Goal: Transaction & Acquisition: Purchase product/service

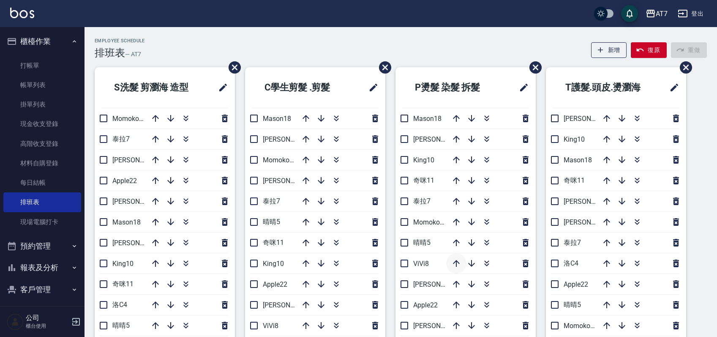
scroll to position [56, 0]
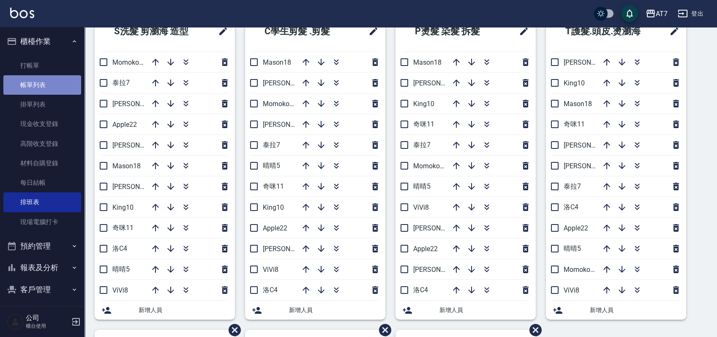
click at [51, 86] on link "帳單列表" at bounding box center [42, 84] width 78 height 19
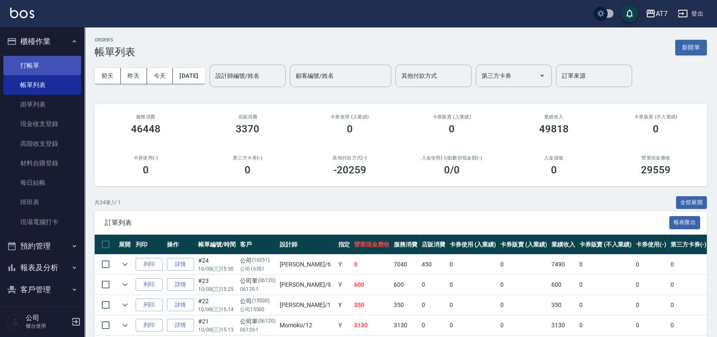
click at [34, 66] on link "打帳單" at bounding box center [42, 65] width 78 height 19
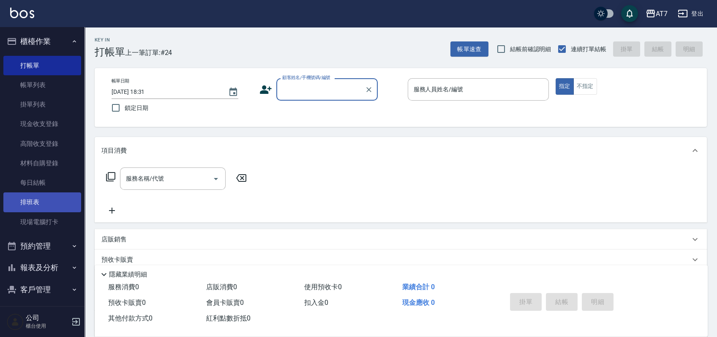
click at [30, 198] on link "排班表" at bounding box center [42, 201] width 78 height 19
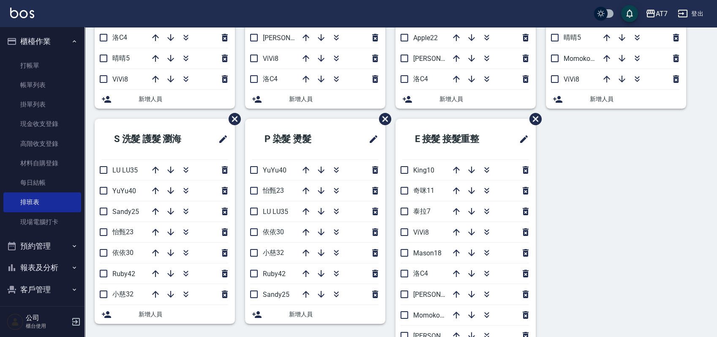
scroll to position [281, 0]
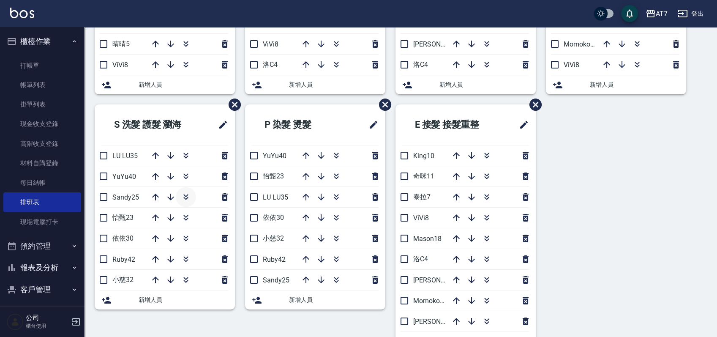
click at [185, 193] on icon "button" at bounding box center [186, 197] width 10 height 10
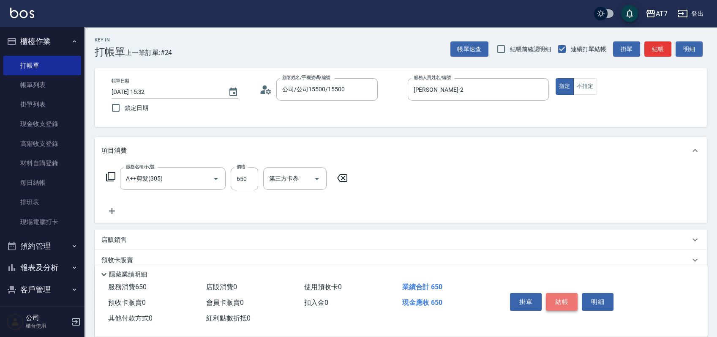
click at [566, 296] on button "結帳" at bounding box center [562, 302] width 32 height 18
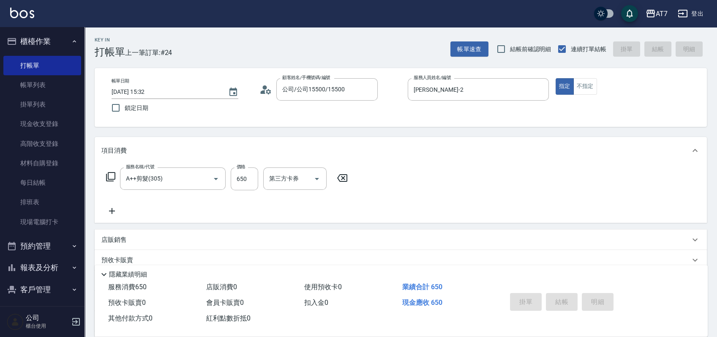
type input "[DATE] 18:31"
type input "0"
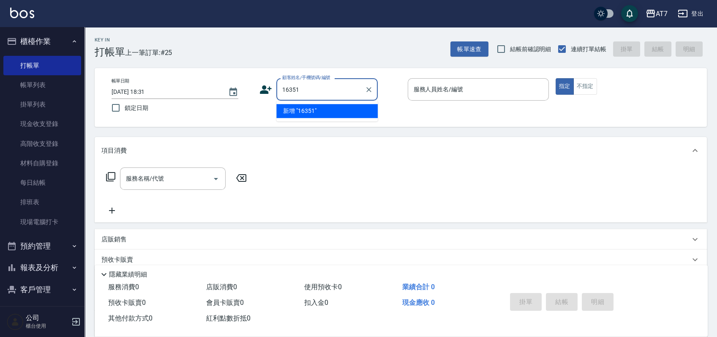
type input "16351"
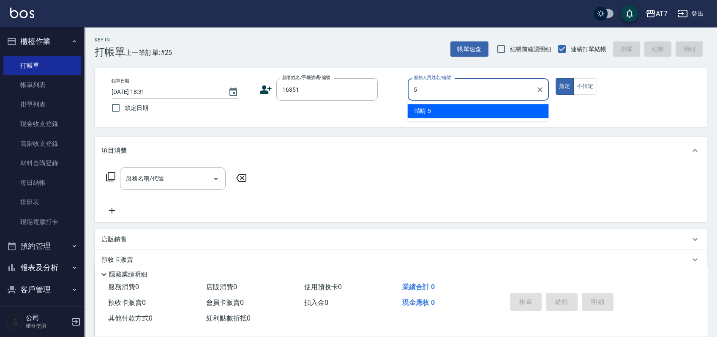
type input "晴晴-5"
type button "true"
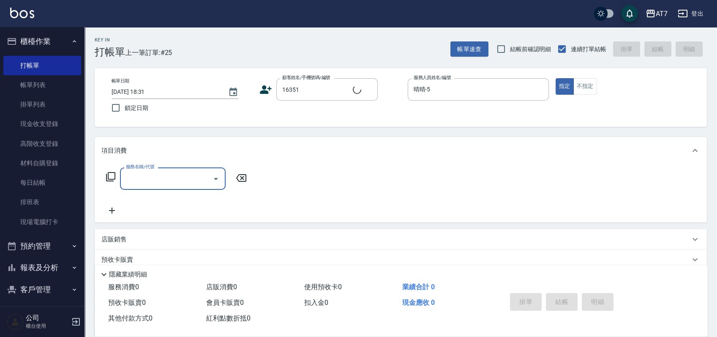
type input "公司/公司16351/16351"
type input "400"
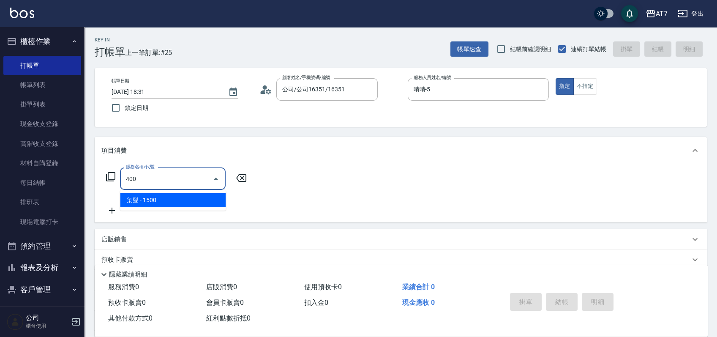
type input "150"
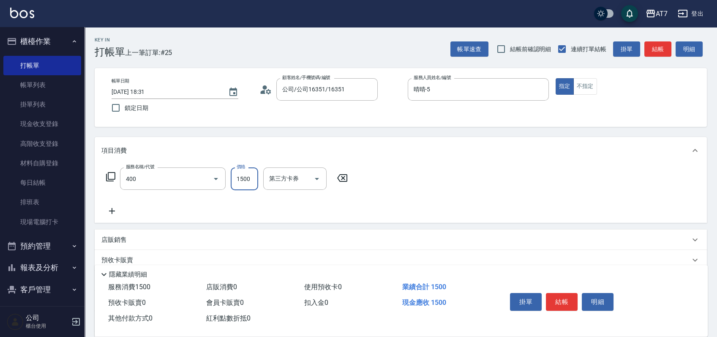
type input "染髮(400)"
type input "0"
type input "25"
type input "20"
type input "2599"
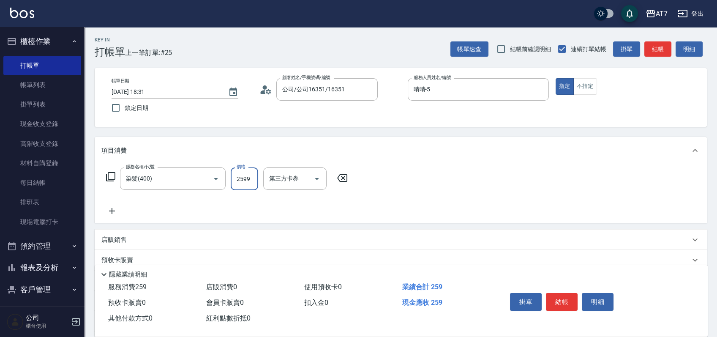
type input "250"
type input "2599"
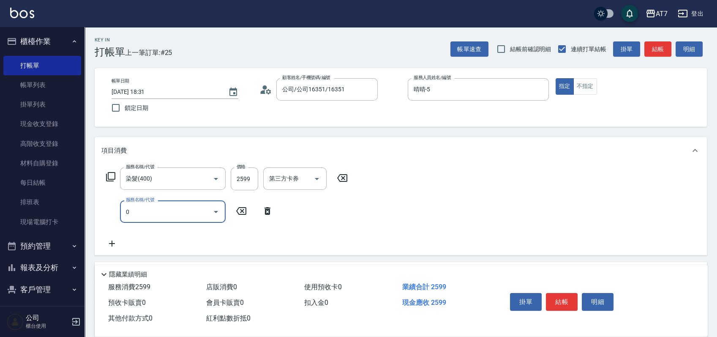
type input "06"
type input "250"
type input "0"
type input "606"
type input "400"
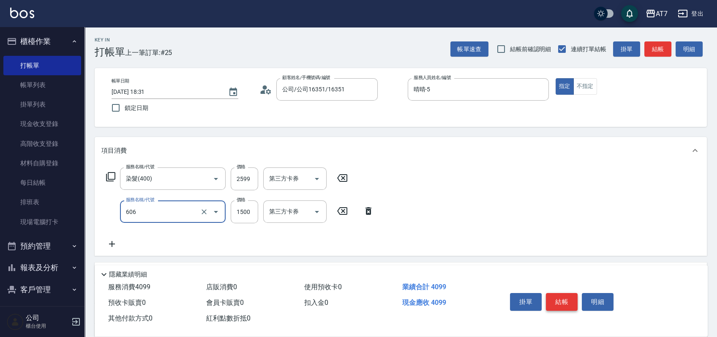
type input "東日玫瑰短（自）(606)"
click at [559, 299] on button "結帳" at bounding box center [562, 302] width 32 height 18
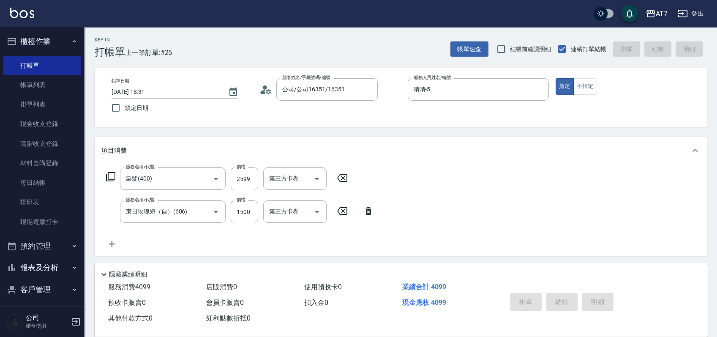
type input "0"
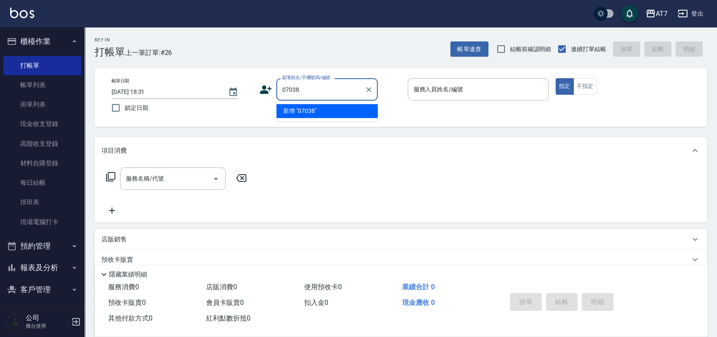
type input "07038"
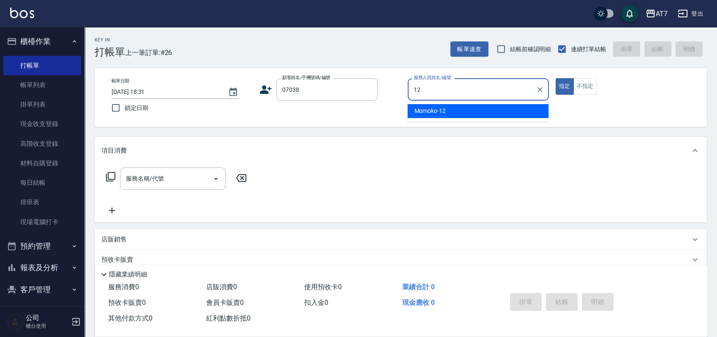
type input "Momoko-12"
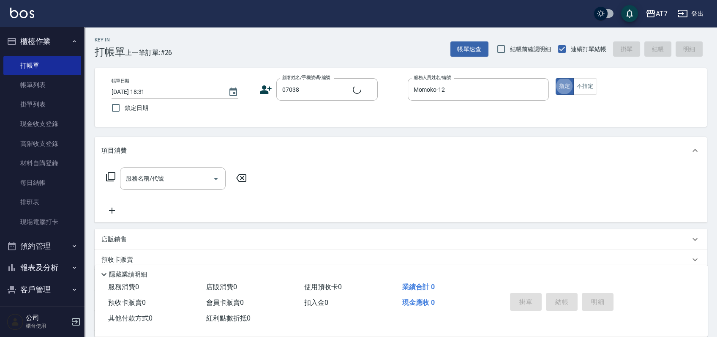
type input "公司/公司07038/07038"
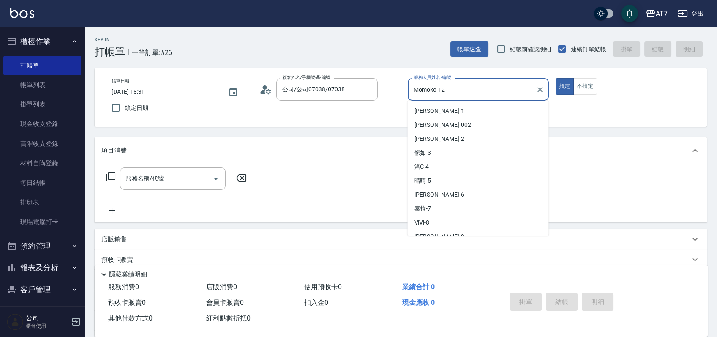
click at [466, 87] on input "Momoko-12" at bounding box center [471, 89] width 121 height 15
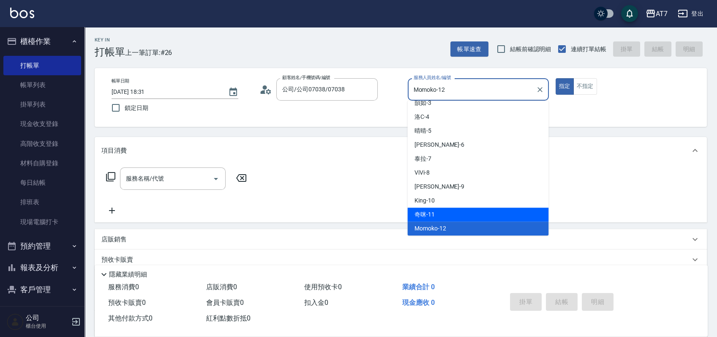
click at [455, 219] on div "奇咪 -11" at bounding box center [477, 214] width 141 height 14
type input "奇咪-11"
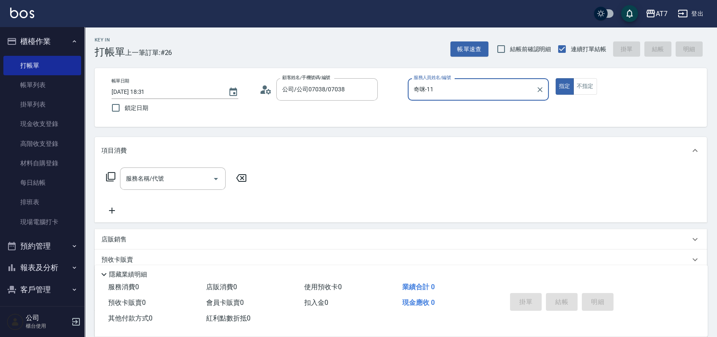
click at [556, 78] on button "指定" at bounding box center [565, 86] width 18 height 16
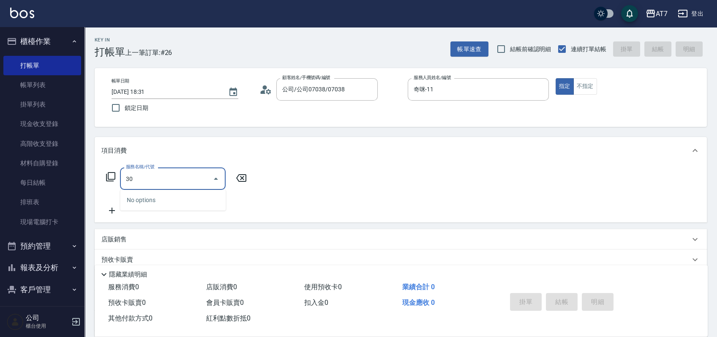
type input "301"
type input "30"
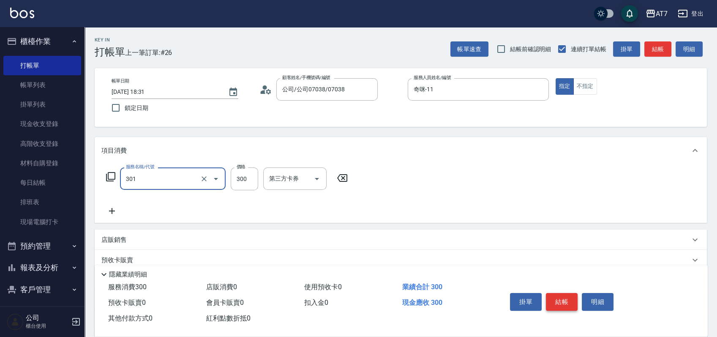
type input "學生剪髮(301)"
click at [564, 295] on button "結帳" at bounding box center [562, 302] width 32 height 18
type input "0"
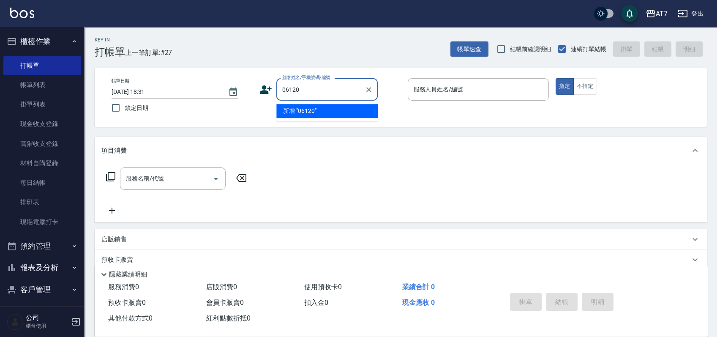
type input "06120"
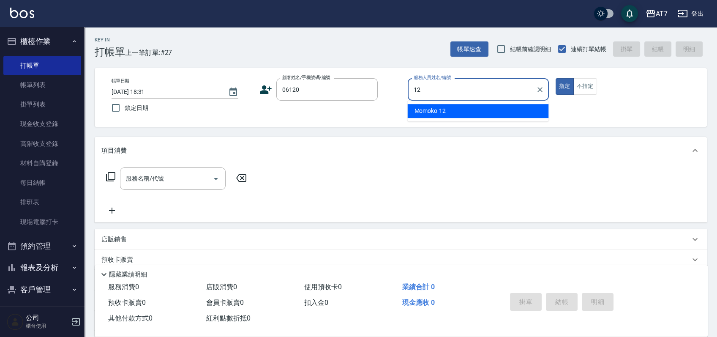
type input "Momoko-12"
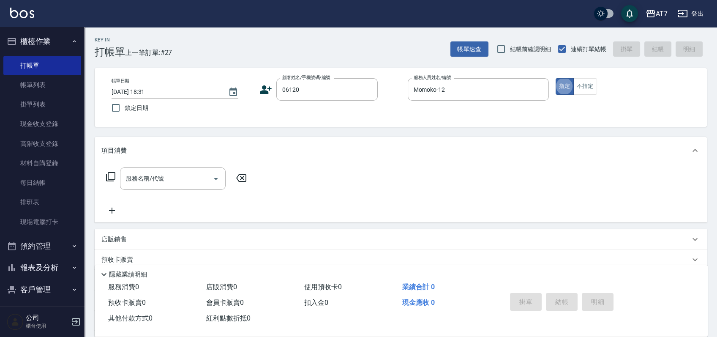
type input "公司單/06120-1/06120"
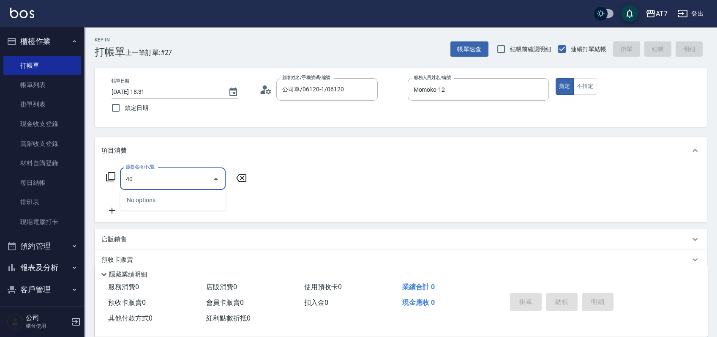
type input "401"
type input "150"
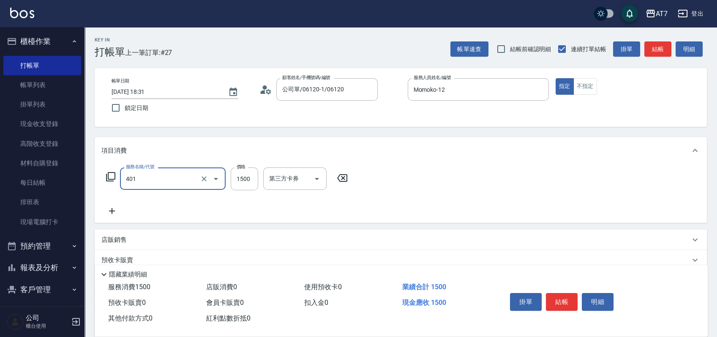
type input "染髮(互助)(401)"
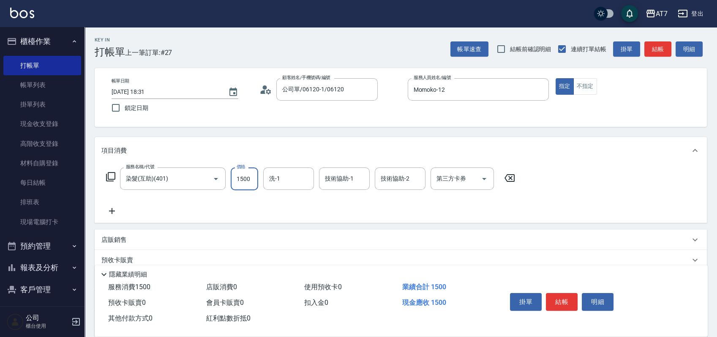
type input "1"
type input "0"
type input "168"
type input "10"
type input "1680"
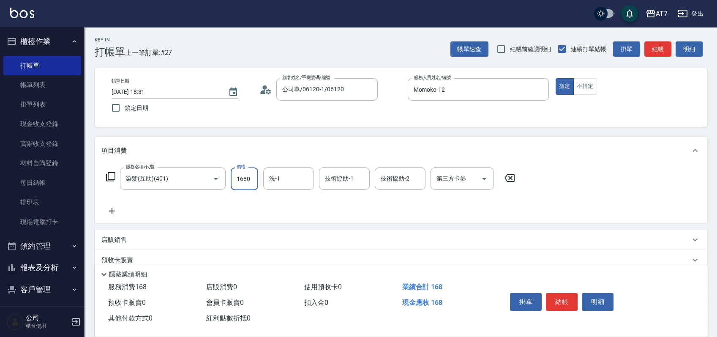
type input "160"
type input "1680"
type input "LU LU-35"
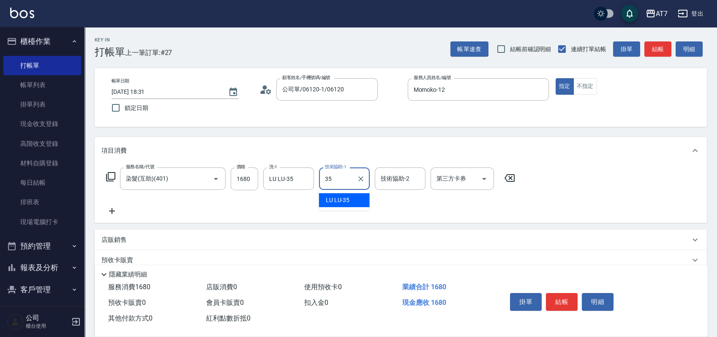
type input "LU LU-35"
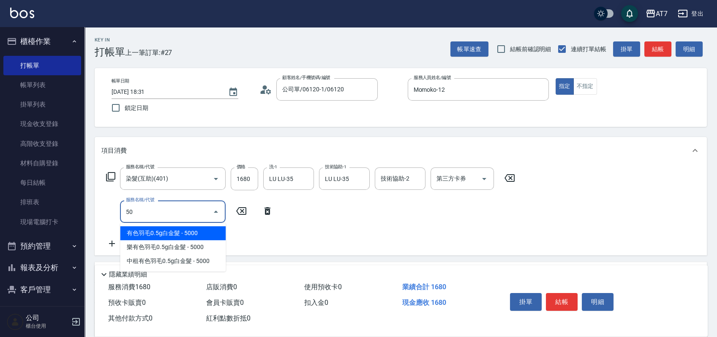
type input "503"
type input "170"
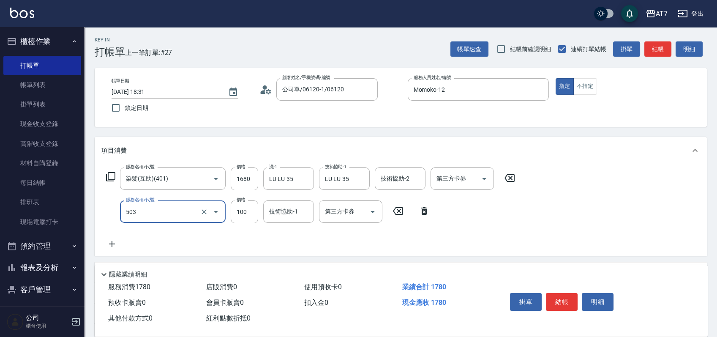
type input "精油-快速修護髮(互助)(503)"
type input "3"
type input "160"
type input "30"
type input "170"
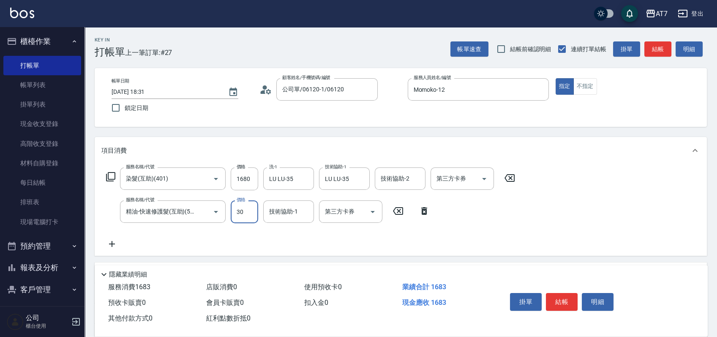
type input "300"
type input "190"
type input "300"
type input "LU LU-35"
click at [561, 296] on button "結帳" at bounding box center [562, 302] width 32 height 18
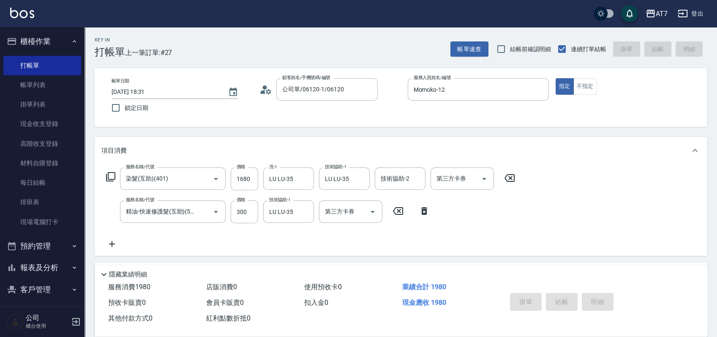
type input "0"
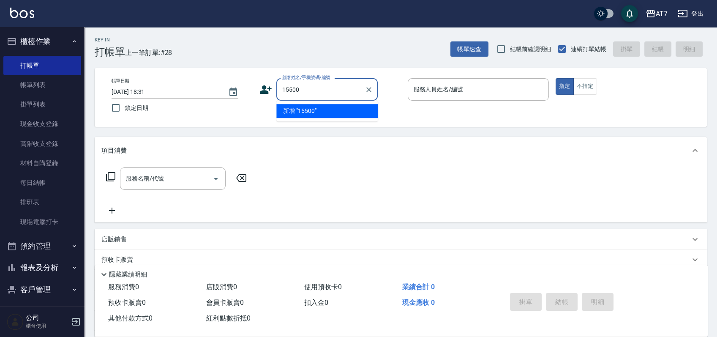
type input "15500"
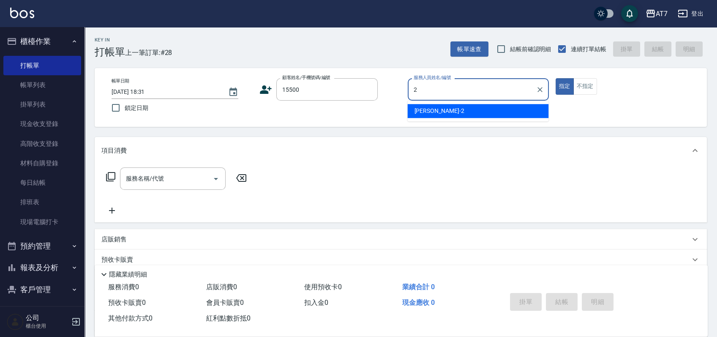
type input "伊蕾-2"
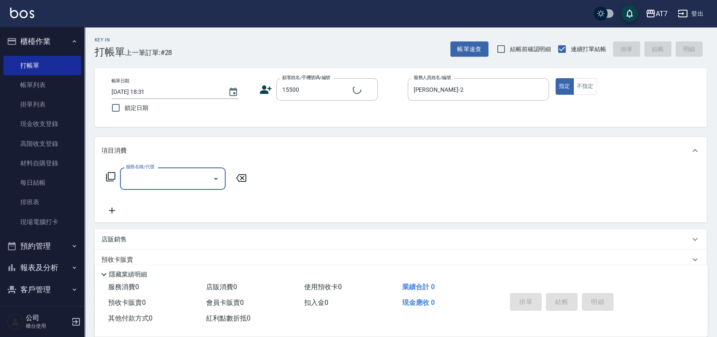
type input "公司/公司15500/15500"
type input "400"
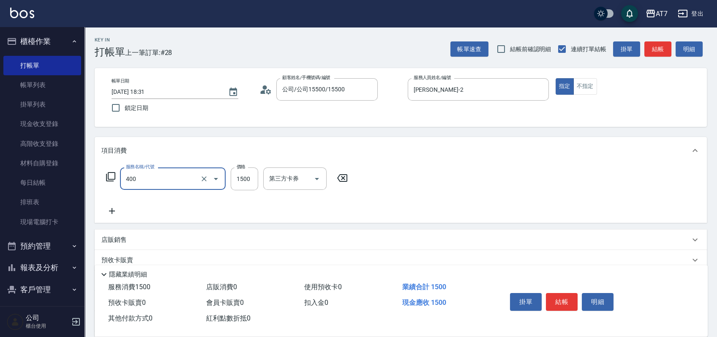
type input "150"
type input "染髮(400)"
type input "0"
type input "295"
type input "290"
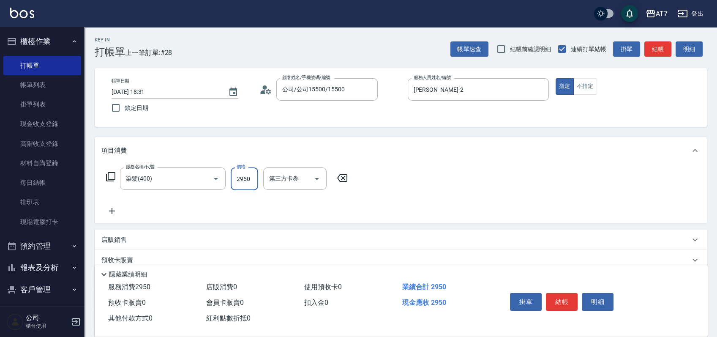
type input "2950"
click at [561, 296] on button "結帳" at bounding box center [562, 302] width 32 height 18
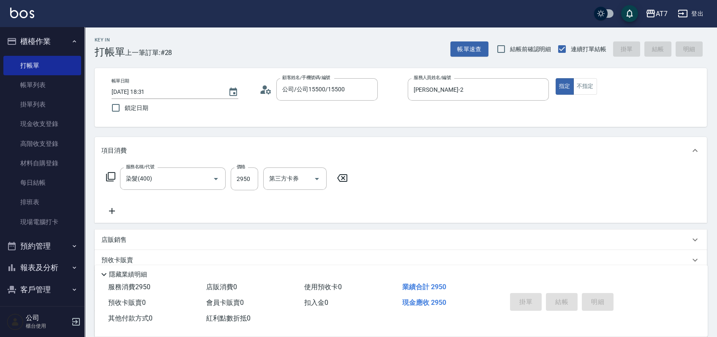
type input "2025/10/08 18:32"
type input "0"
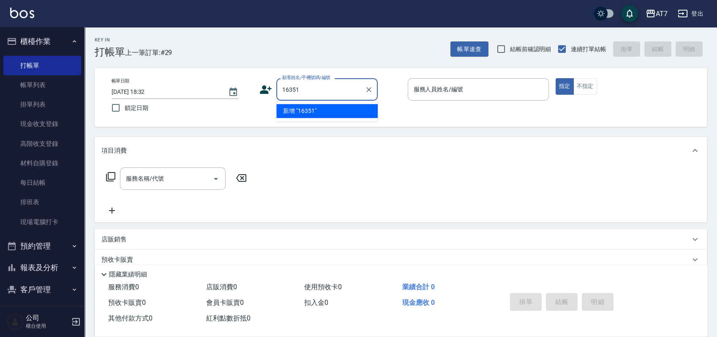
type input "16351"
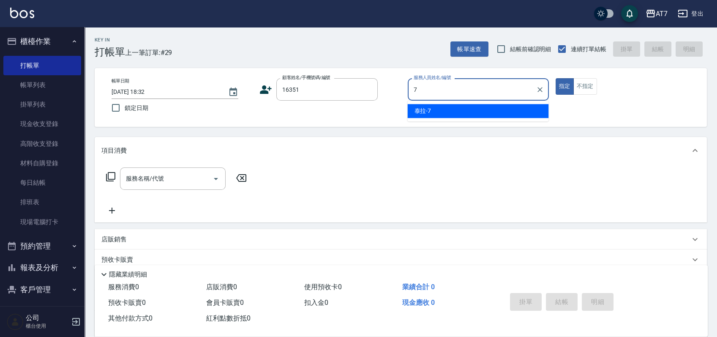
type input "泰拉-7"
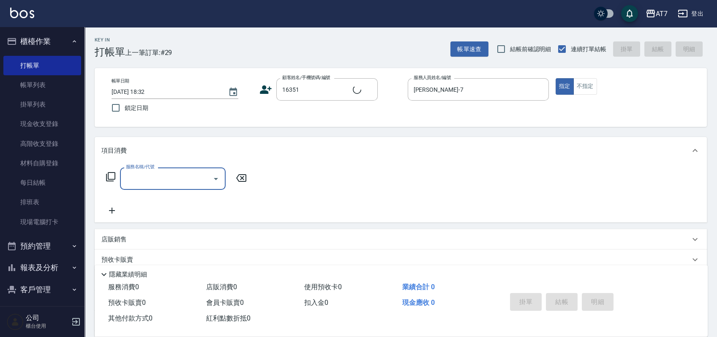
type input "公司/公司16351/16351"
type input "400"
type input "150"
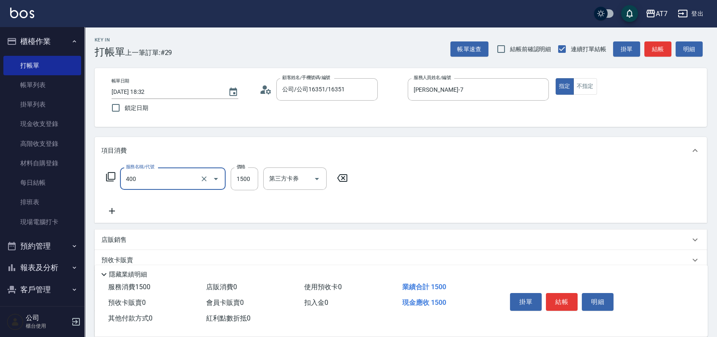
type input "染髮(400)"
type input "0"
type input "32"
type input "30"
type input "3299"
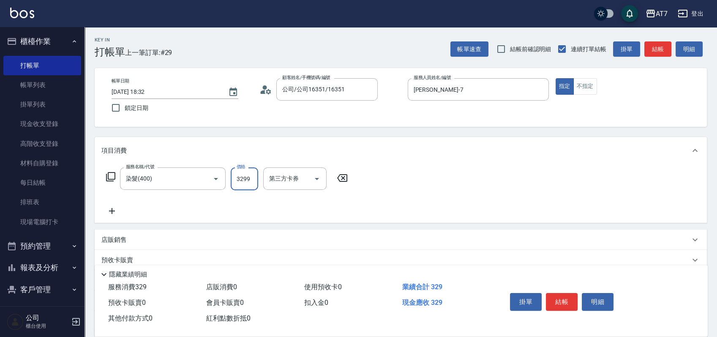
type input "320"
type input "3299"
click at [561, 296] on button "結帳" at bounding box center [562, 302] width 32 height 18
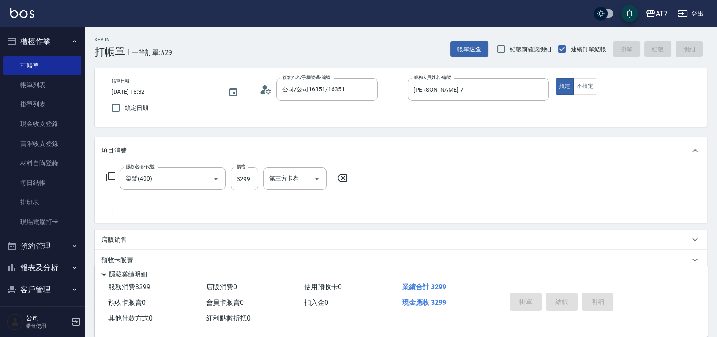
type input "0"
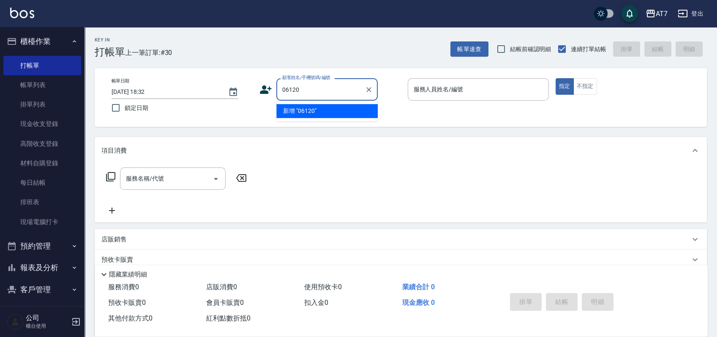
type input "06120"
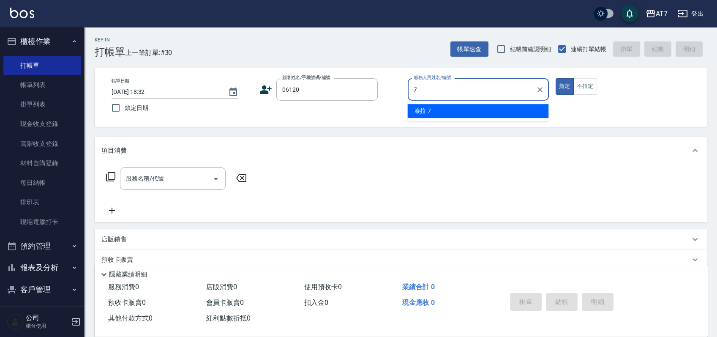
type input "泰拉-7"
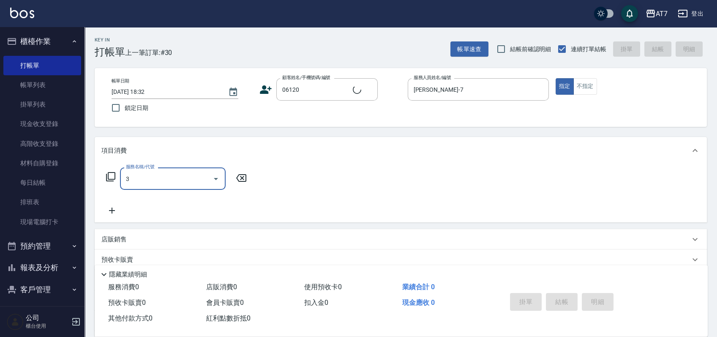
type input "30"
type input "公司單/06120-1/06120"
type input "301"
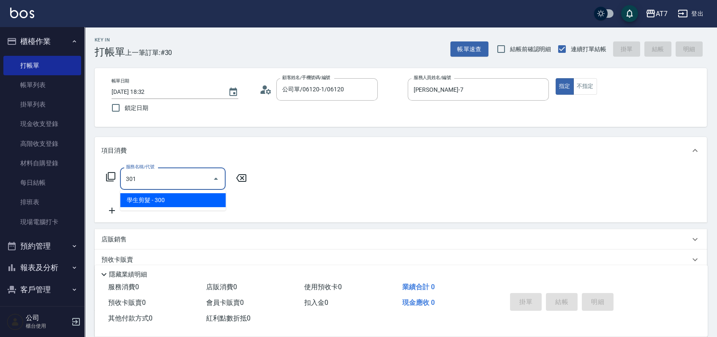
type input "30"
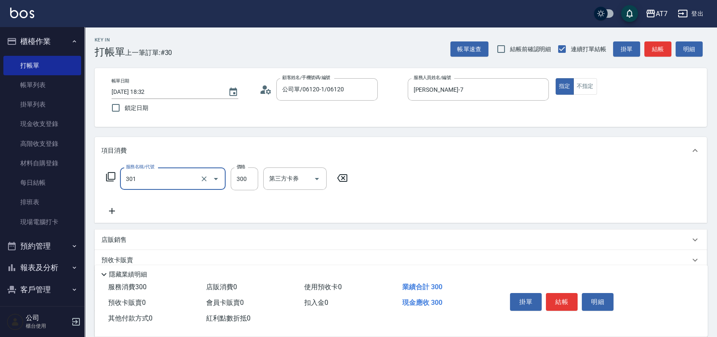
type input "學生剪髮(301)"
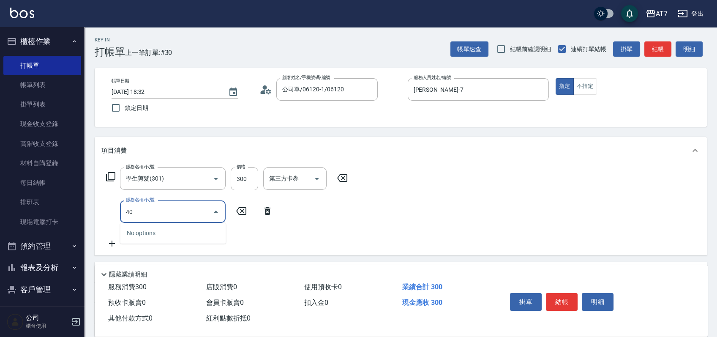
type input "401"
type input "180"
type input "染髮(互助)(401)"
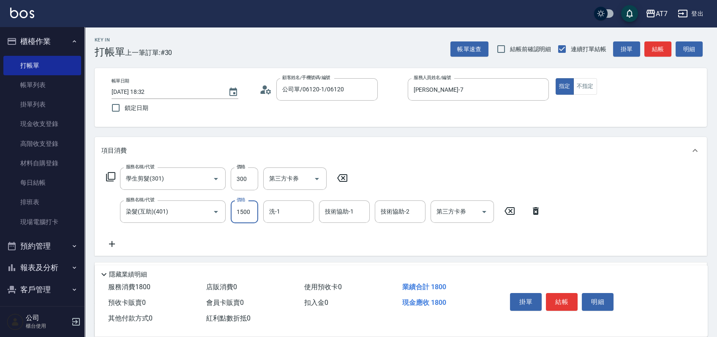
type input "1"
type input "30"
type input "188"
type input "210"
type input "1880"
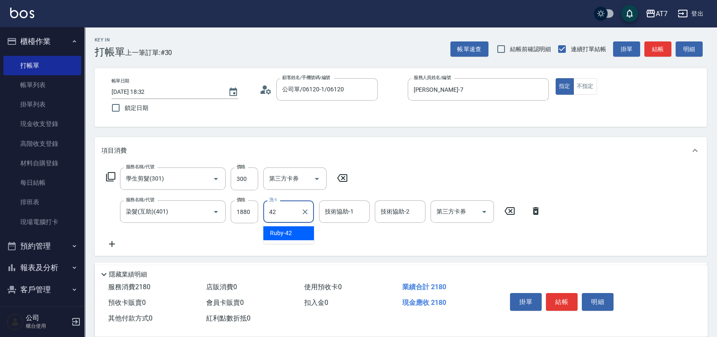
type input "Ruby-42"
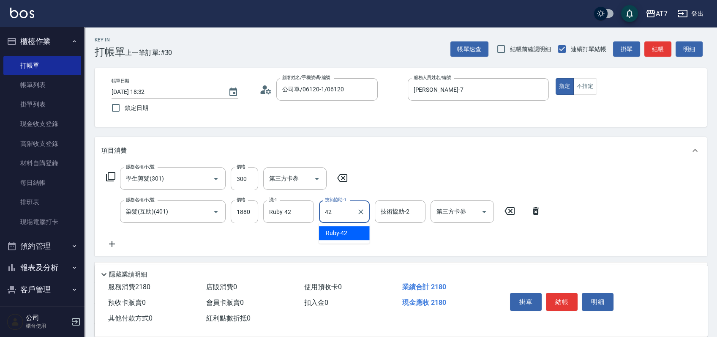
type input "Ruby-42"
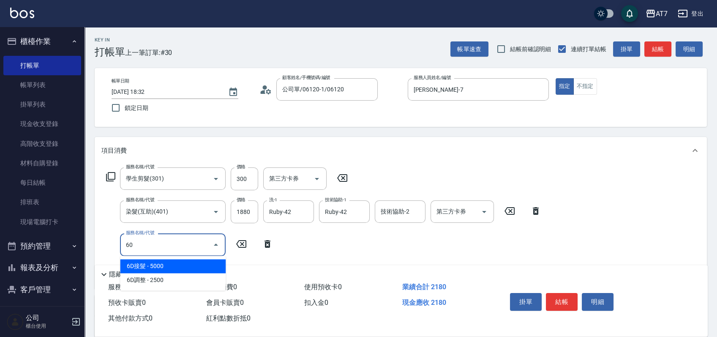
type input "605"
type input "310"
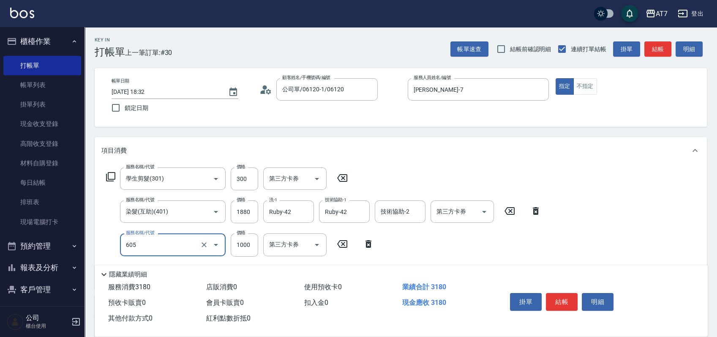
type input "順子護髮(助(605)"
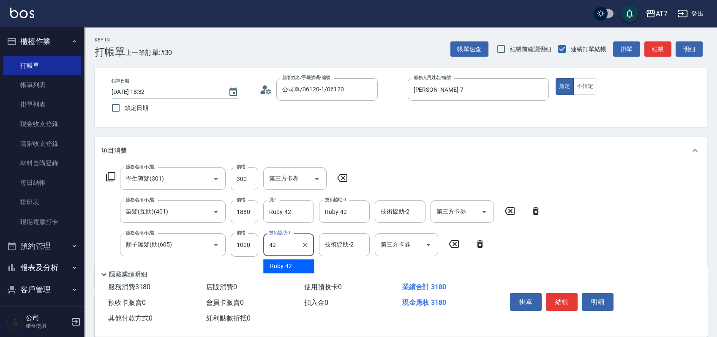
type input "Ruby-42"
click at [237, 212] on input "1880" at bounding box center [244, 211] width 27 height 23
click at [243, 212] on input "1880" at bounding box center [244, 211] width 27 height 23
type input "2"
type input "130"
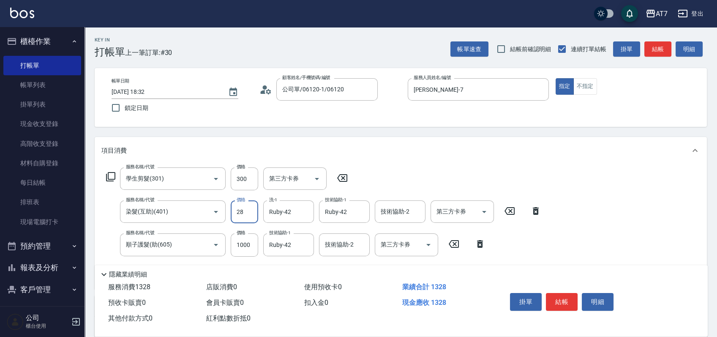
type input "288"
type input "150"
type input "2880"
type input "410"
type input "2880"
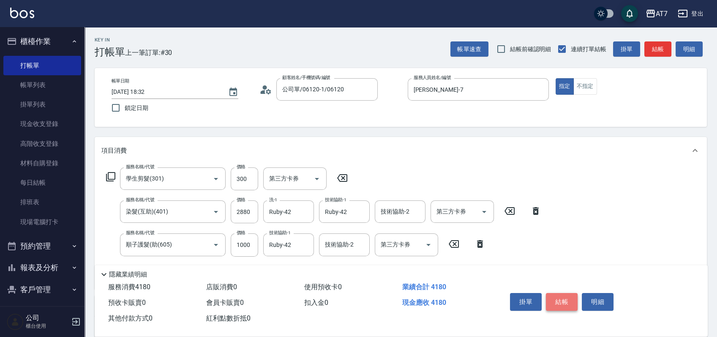
click at [557, 296] on button "結帳" at bounding box center [562, 302] width 32 height 18
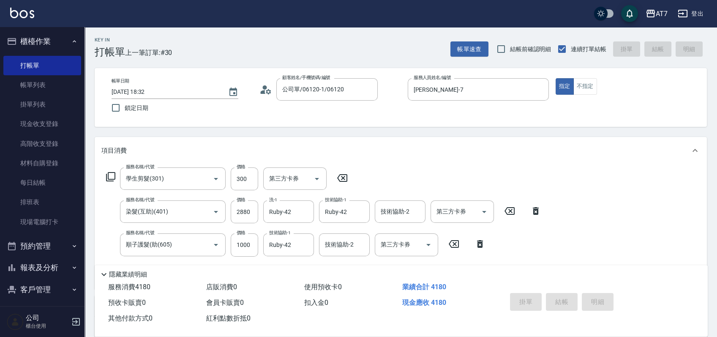
type input "0"
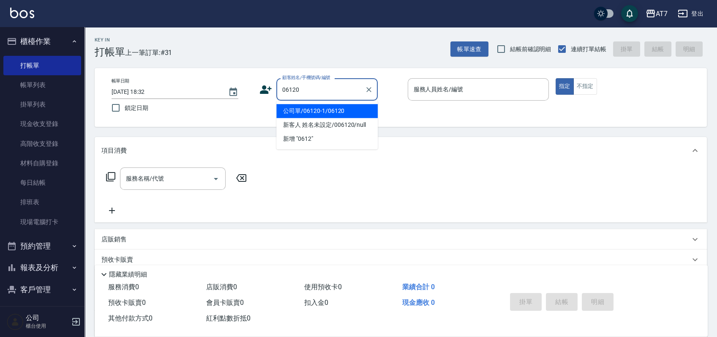
type input "公司單/06120-1/06120"
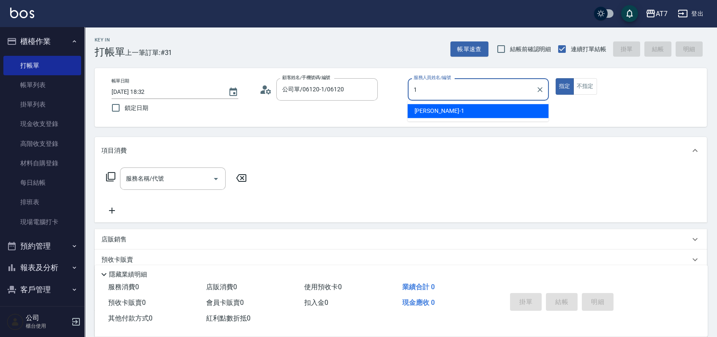
type input "米雪兒-1"
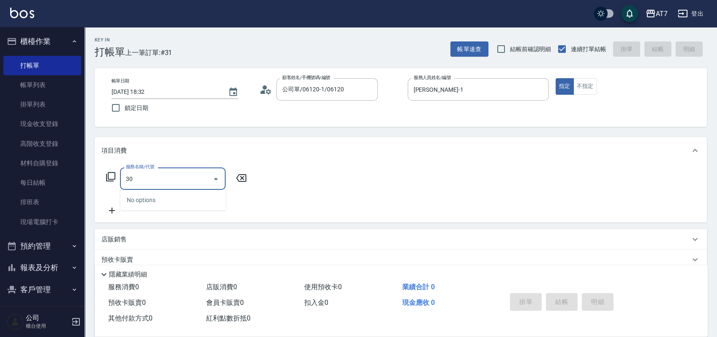
type input "301"
type input "30"
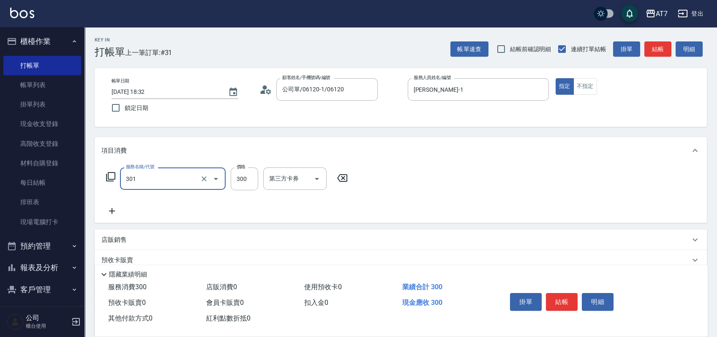
type input "學生剪髮(301)"
click at [556, 296] on button "結帳" at bounding box center [562, 302] width 32 height 18
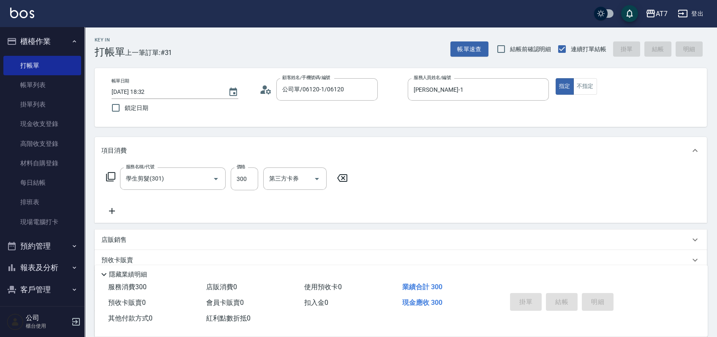
type input "2025/10/08 18:33"
type input "0"
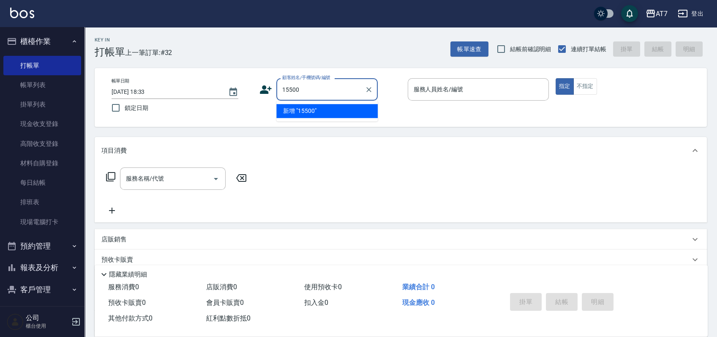
type input "15500"
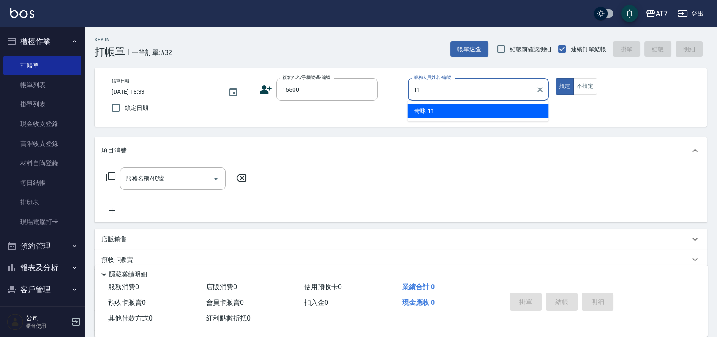
type input "奇咪-11"
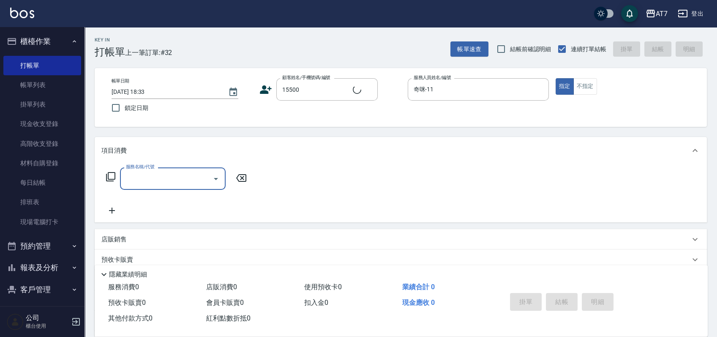
type input "公司/公司15500/15500"
type input "302"
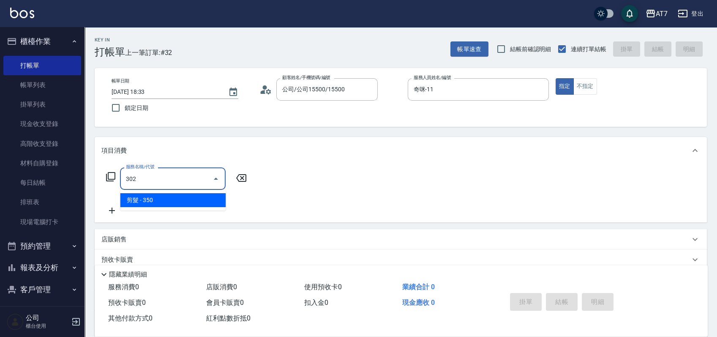
type input "30"
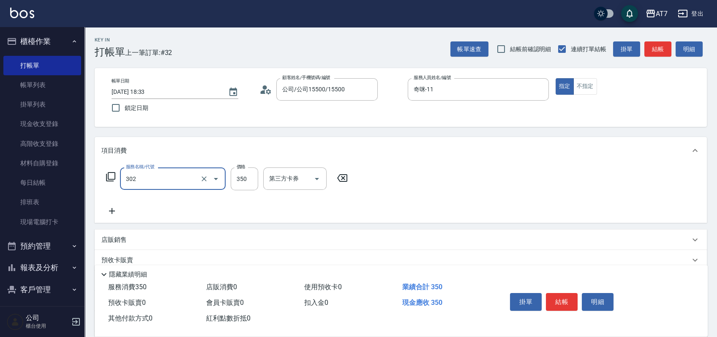
type input "剪髮(302)"
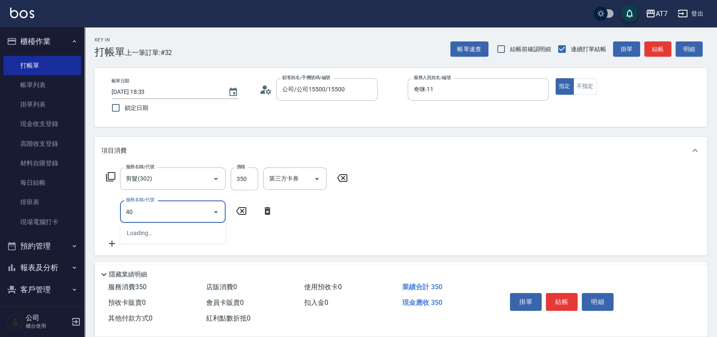
type input "400"
type input "180"
type input "染髮(400)"
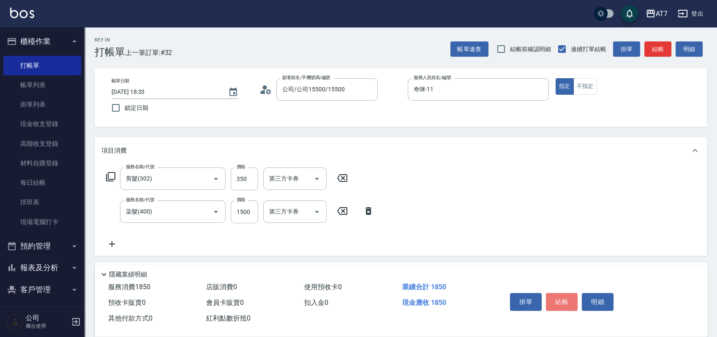
click at [556, 296] on button "結帳" at bounding box center [562, 302] width 32 height 18
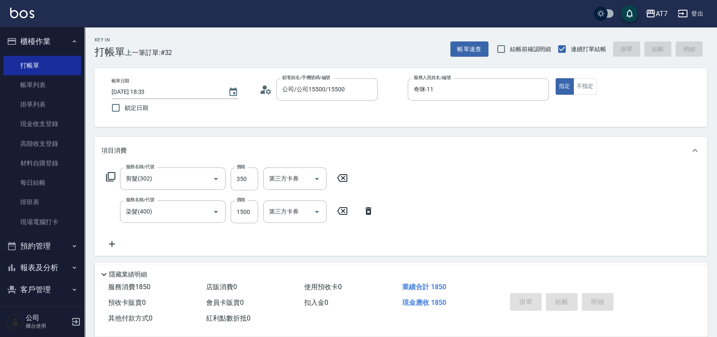
type input "0"
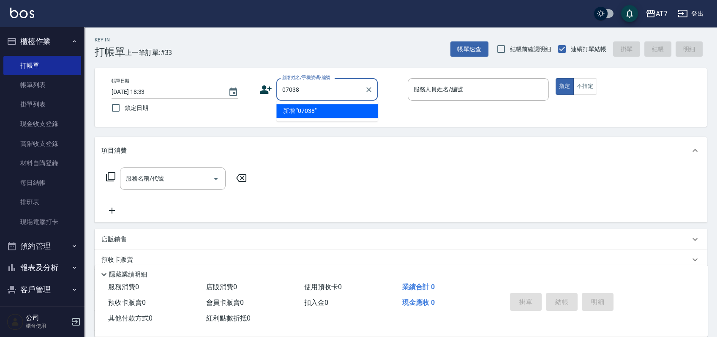
type input "07038"
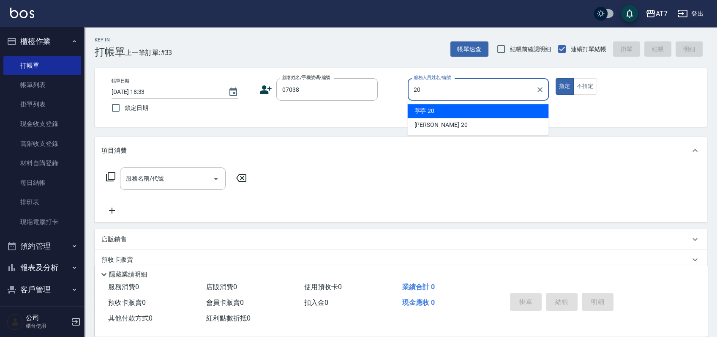
type input "葶葶-20"
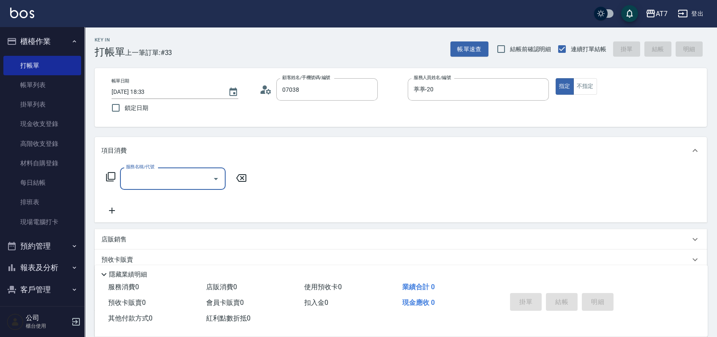
type input "公司/公司07038/07038"
type input "302"
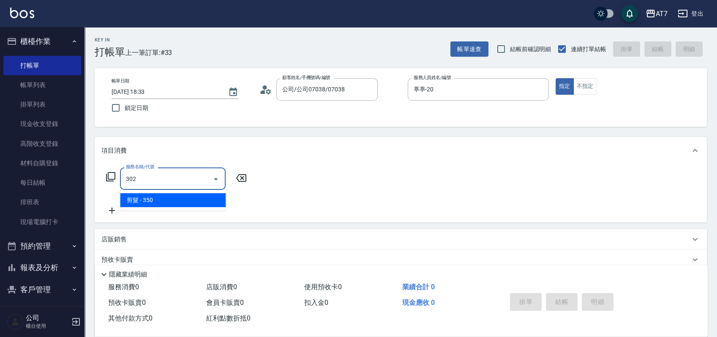
type input "30"
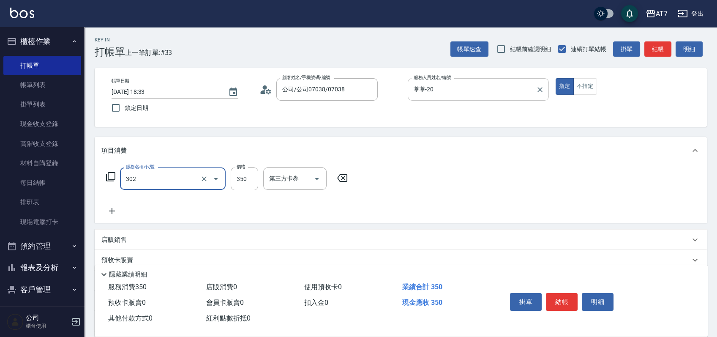
type input "剪髮(302)"
click at [446, 94] on input "葶葶-20" at bounding box center [471, 89] width 121 height 15
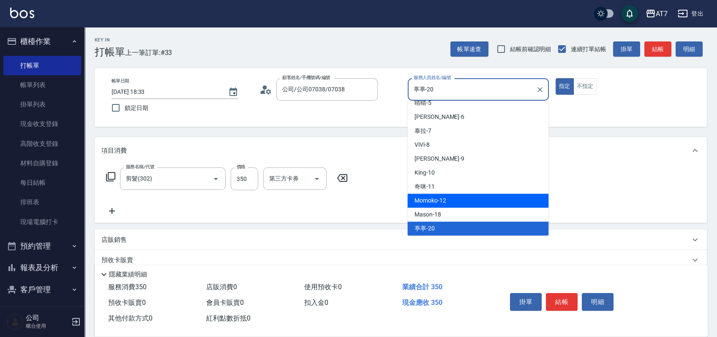
scroll to position [134, 0]
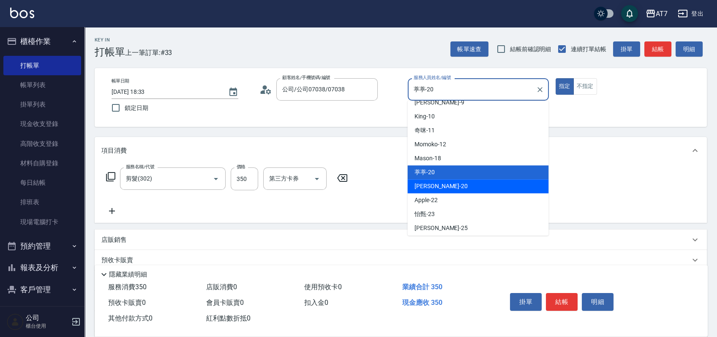
click at [457, 186] on div "妮可 -20" at bounding box center [477, 186] width 141 height 14
type input "妮可-20"
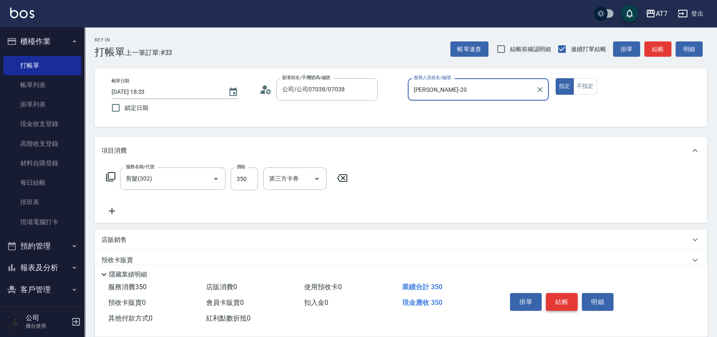
click at [564, 296] on button "結帳" at bounding box center [562, 302] width 32 height 18
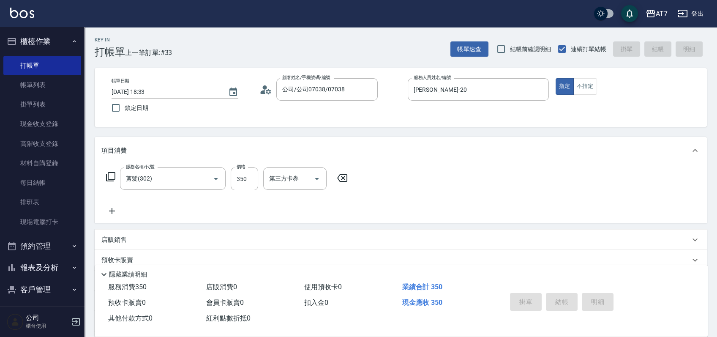
type input "0"
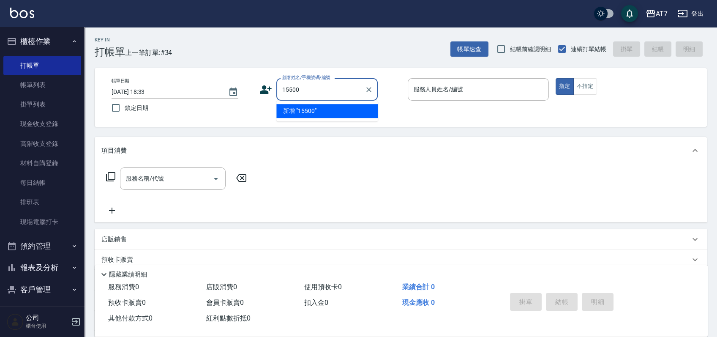
type input "15500"
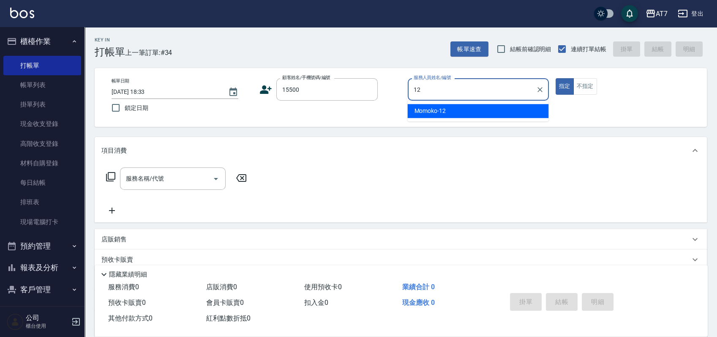
type input "Momoko-12"
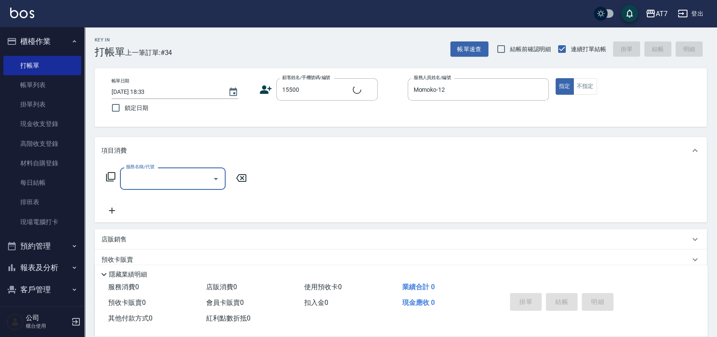
type input "公司/公司15500/15500"
type input "401"
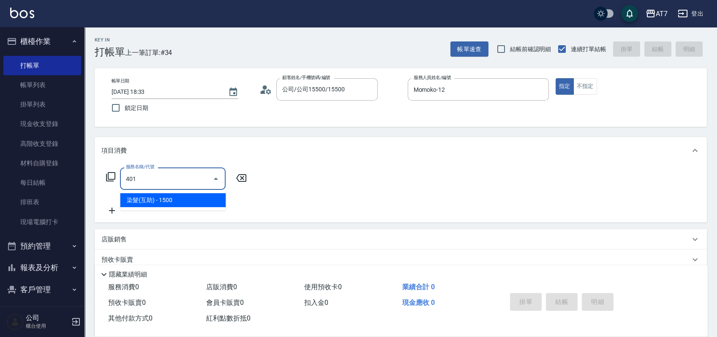
type input "150"
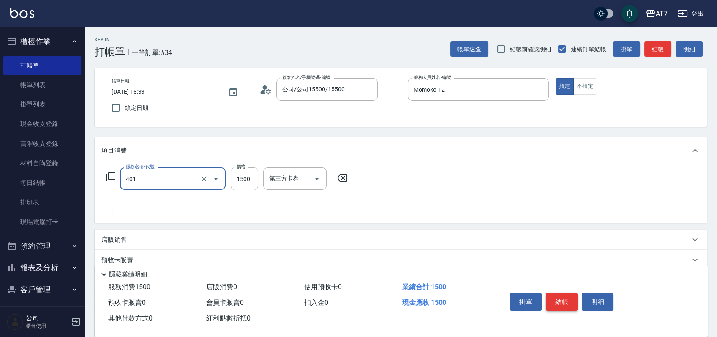
type input "染髮(互助)(401)"
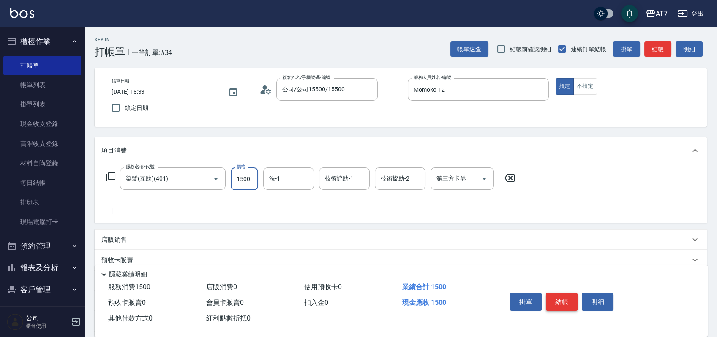
type input "0"
type input "188"
type input "180"
type input "1880"
type input "LU LU-35"
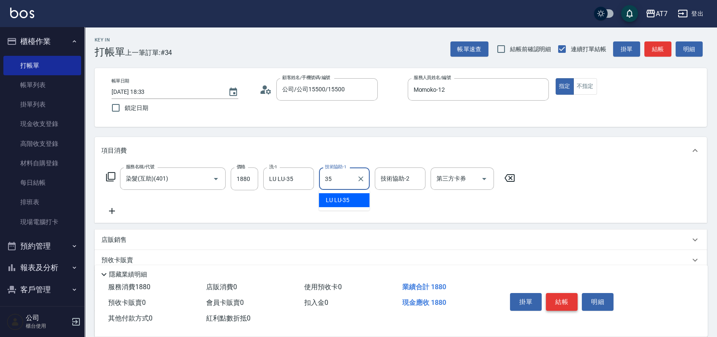
type input "LU LU-35"
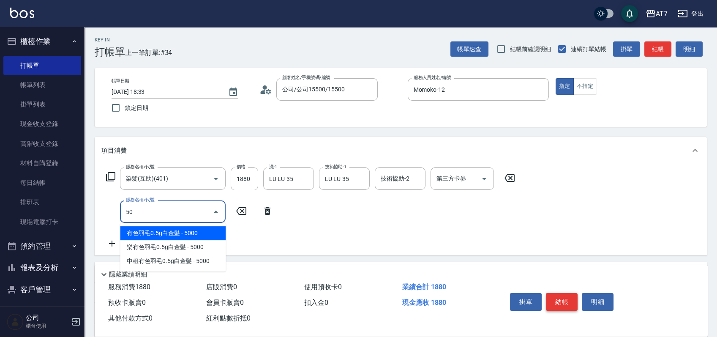
type input "504"
type input "190"
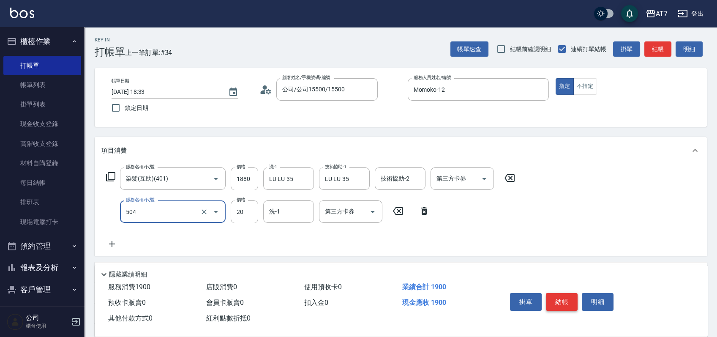
type input "潤絲(504)"
type input "5"
type input "180"
type input "50"
type input "190"
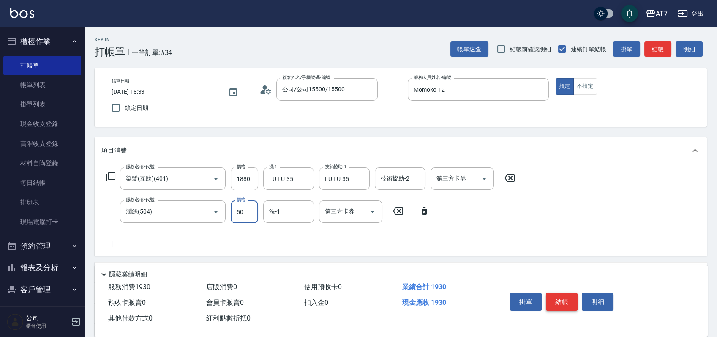
type input "50"
type input "LU LU-35"
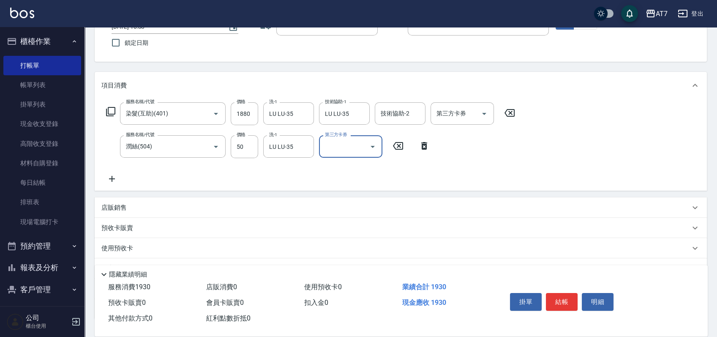
scroll to position [127, 0]
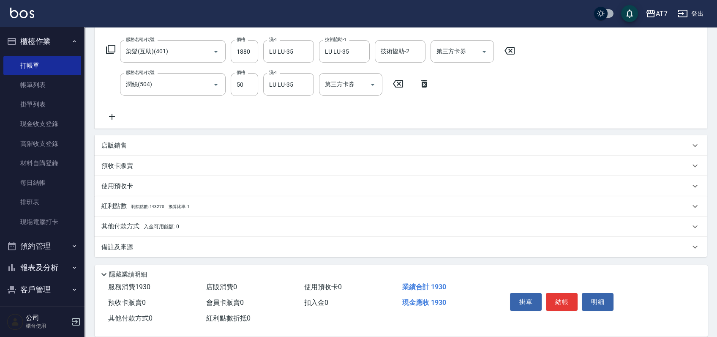
click at [526, 150] on div "店販銷售" at bounding box center [401, 145] width 612 height 20
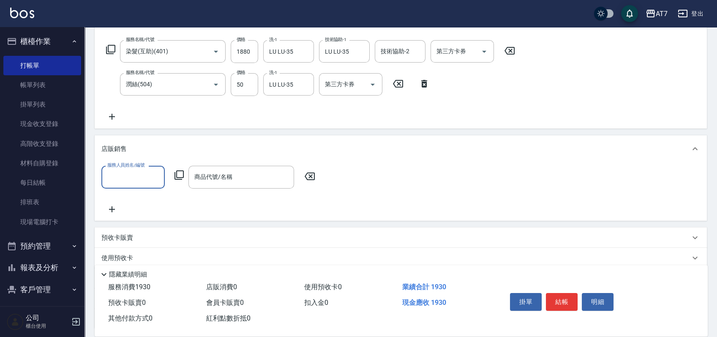
scroll to position [0, 0]
type input "Momoko-12"
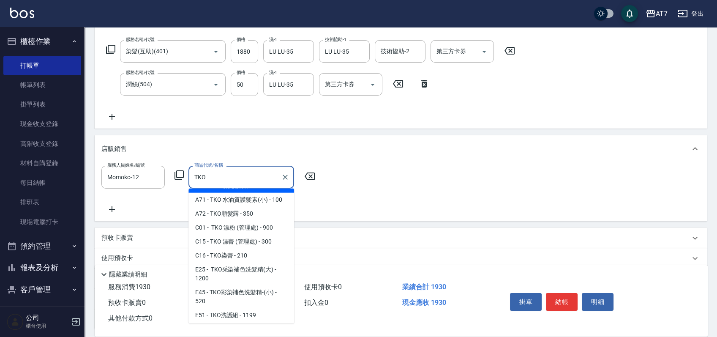
scroll to position [65, 0]
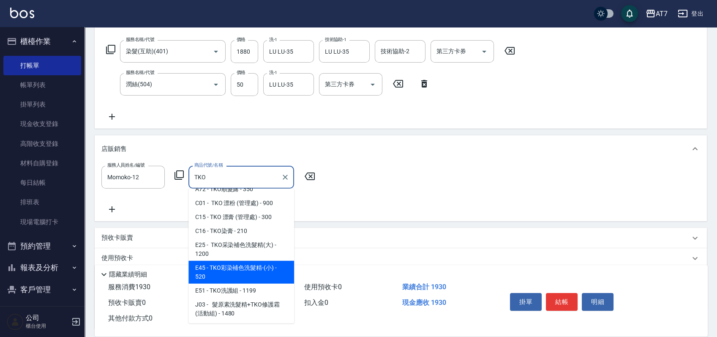
click at [242, 269] on span "E45 - TKO彩染補色洗髮精-(小) - 520" at bounding box center [241, 272] width 106 height 23
type input "TKO彩染補色洗髮精-(小)"
type input "240"
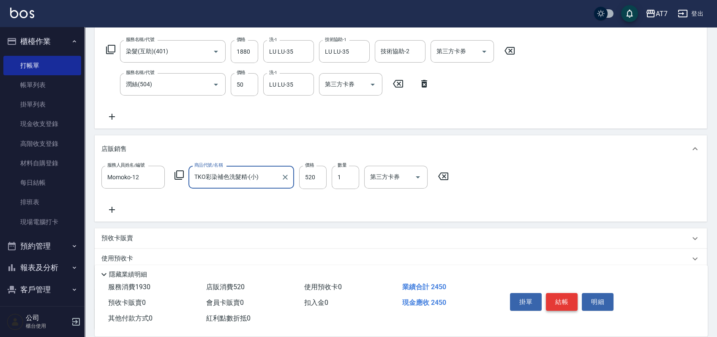
type input "TKO彩染補色洗髮精-(小)"
click at [555, 299] on button "結帳" at bounding box center [562, 302] width 32 height 18
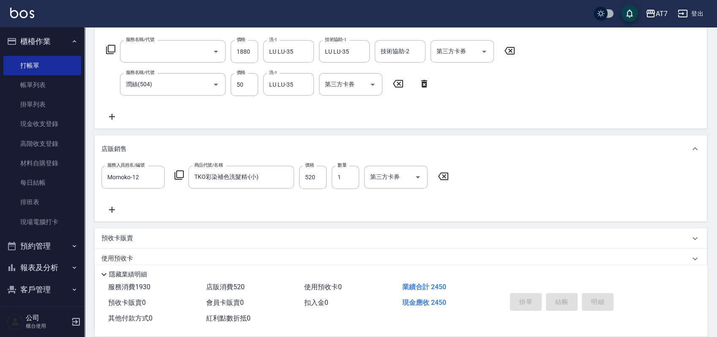
type input "0"
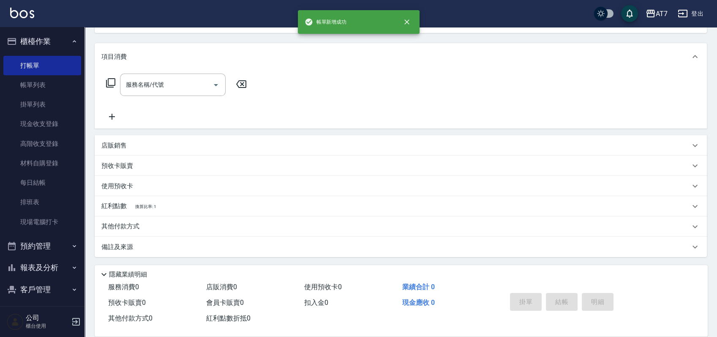
scroll to position [0, 0]
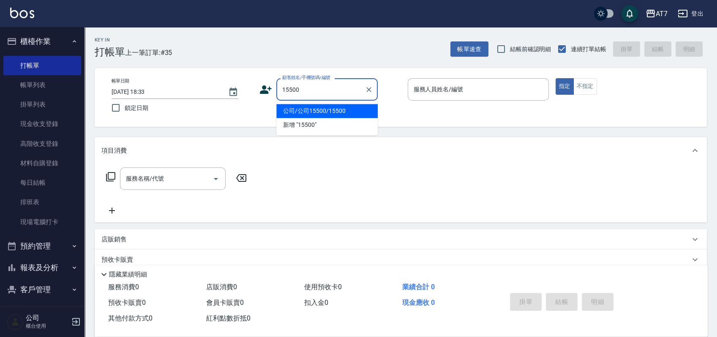
type input "公司/公司15500/15500"
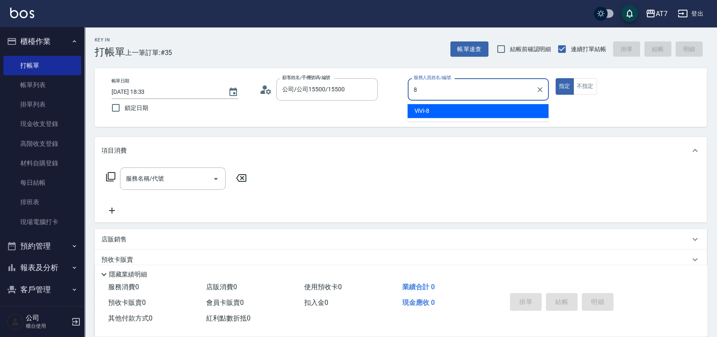
type input "ViVi-8"
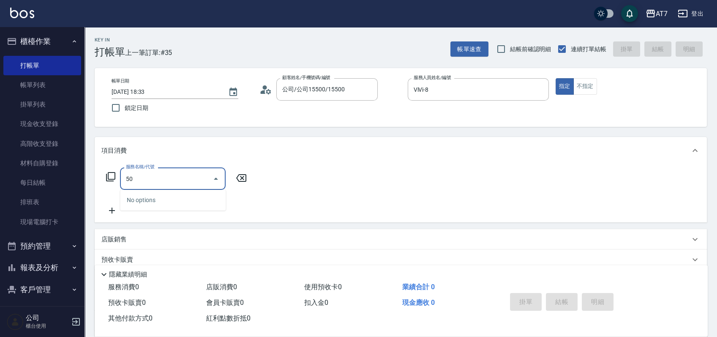
type input "501"
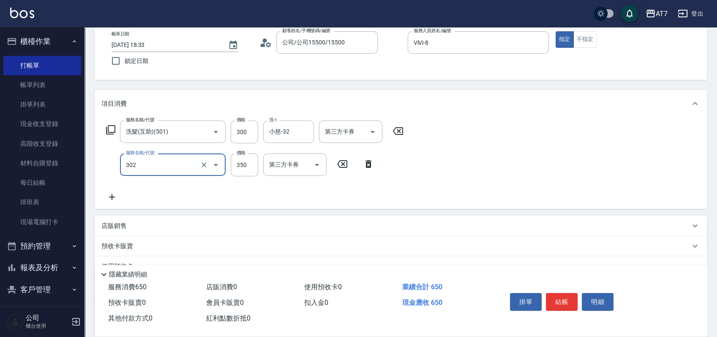
scroll to position [112, 0]
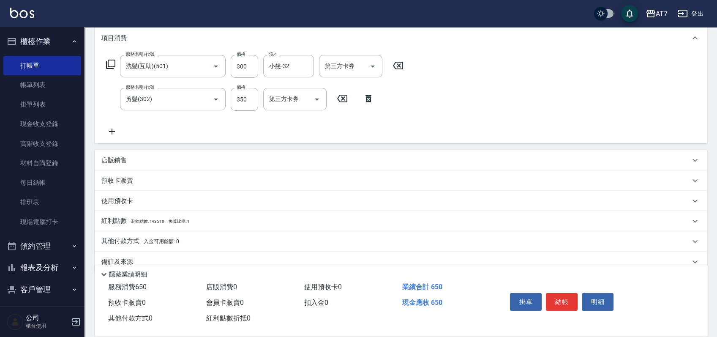
click at [448, 160] on div "店販銷售" at bounding box center [395, 160] width 588 height 9
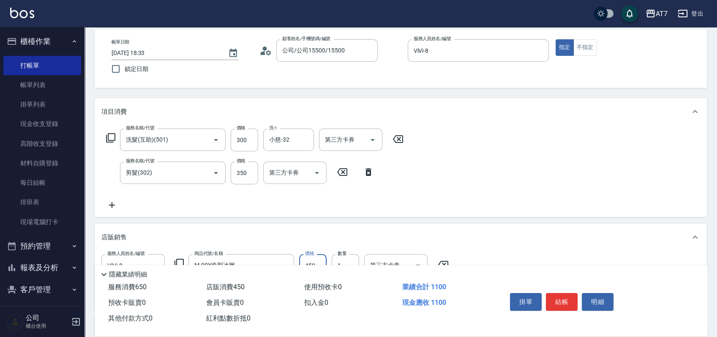
scroll to position [0, 0]
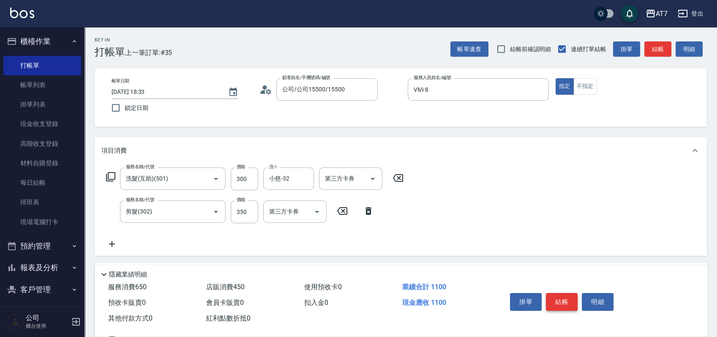
click at [570, 302] on button "結帳" at bounding box center [562, 302] width 32 height 18
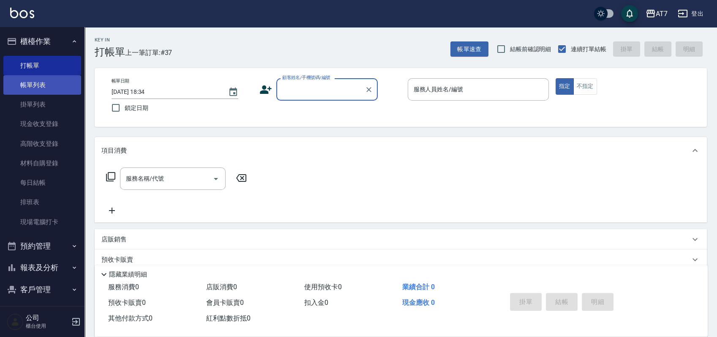
click at [26, 87] on link "帳單列表" at bounding box center [42, 84] width 78 height 19
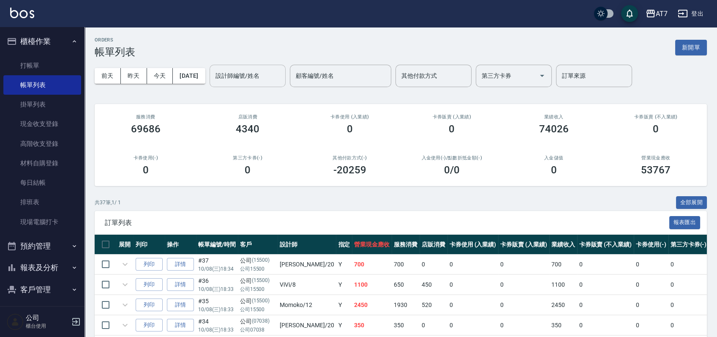
click at [259, 80] on input "設計師編號/姓名" at bounding box center [247, 75] width 68 height 15
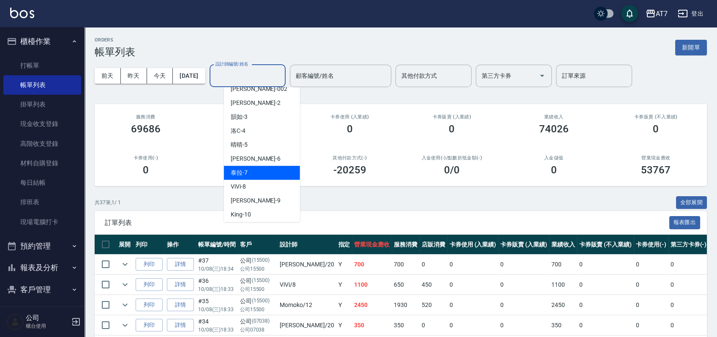
scroll to position [56, 0]
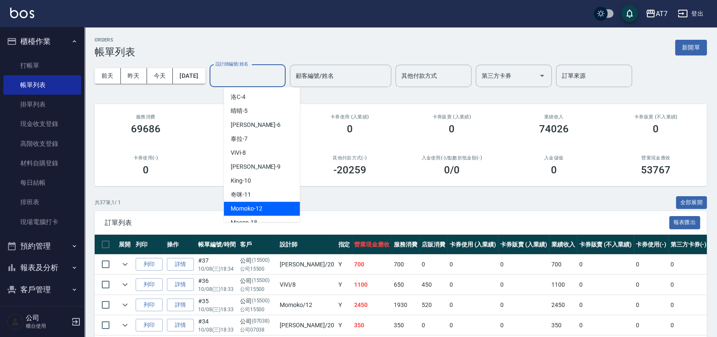
click at [255, 202] on div "Momoko -12" at bounding box center [262, 209] width 76 height 14
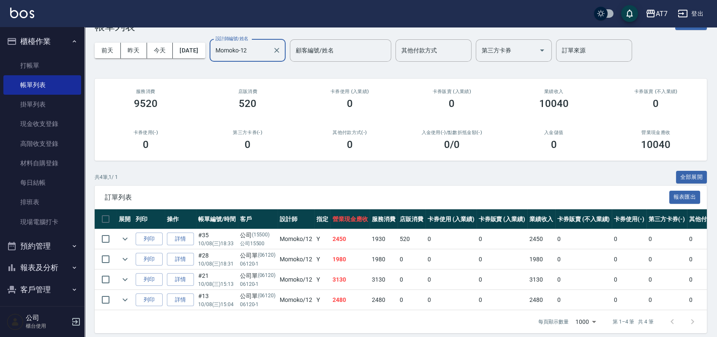
scroll to position [40, 0]
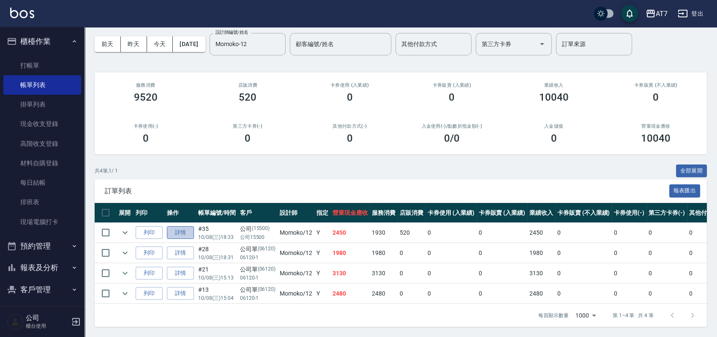
click at [176, 226] on link "詳情" at bounding box center [180, 232] width 27 height 13
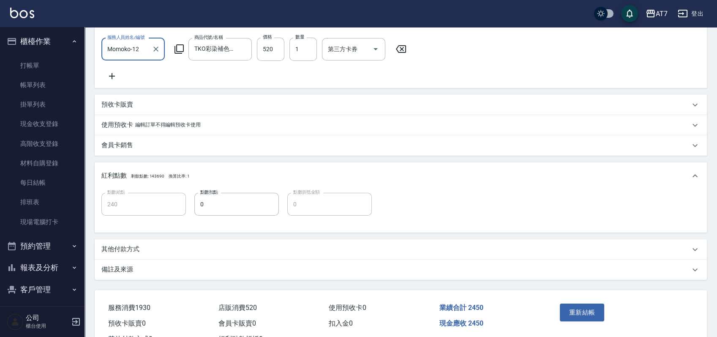
scroll to position [281, 0]
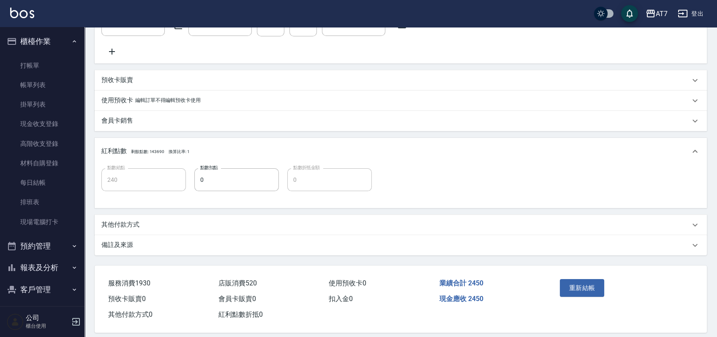
click at [176, 224] on div "其他付款方式" at bounding box center [401, 225] width 612 height 20
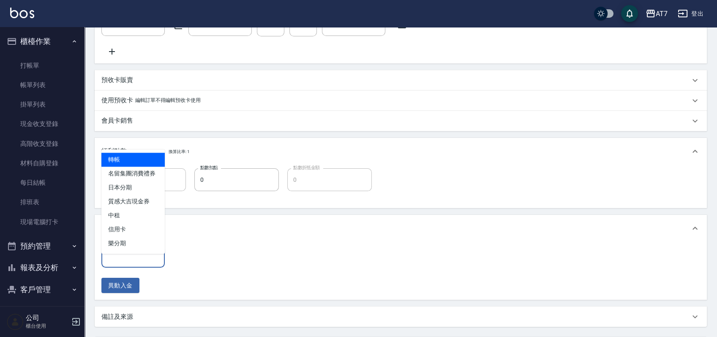
click at [133, 264] on input "其他付款方式" at bounding box center [133, 256] width 56 height 15
click at [131, 157] on span "轉帳" at bounding box center [132, 160] width 63 height 14
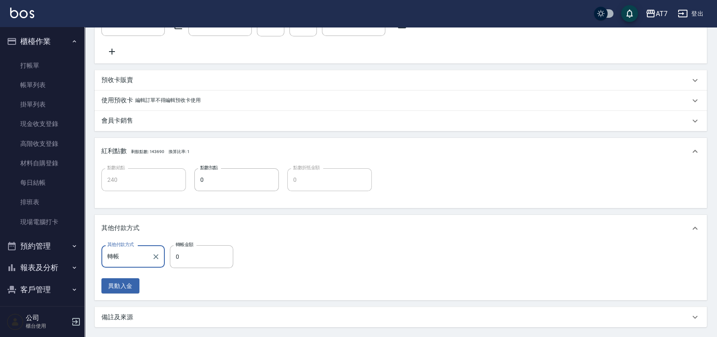
click at [169, 266] on div "其他付款方式 轉帳 其他付款方式 轉帳金額 0 轉帳金額" at bounding box center [169, 256] width 137 height 23
click at [172, 265] on input "0" at bounding box center [201, 256] width 63 height 23
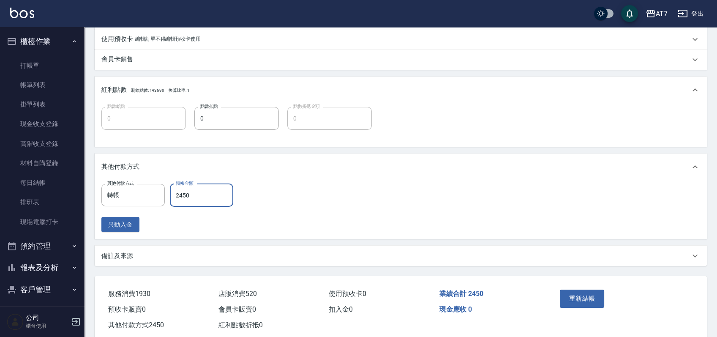
scroll to position [370, 0]
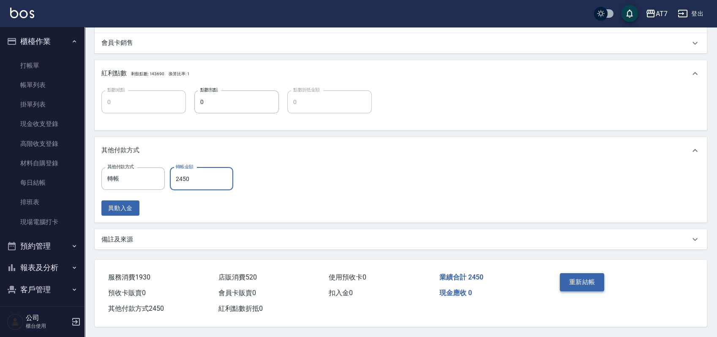
click at [580, 279] on button "重新結帳" at bounding box center [582, 282] width 45 height 18
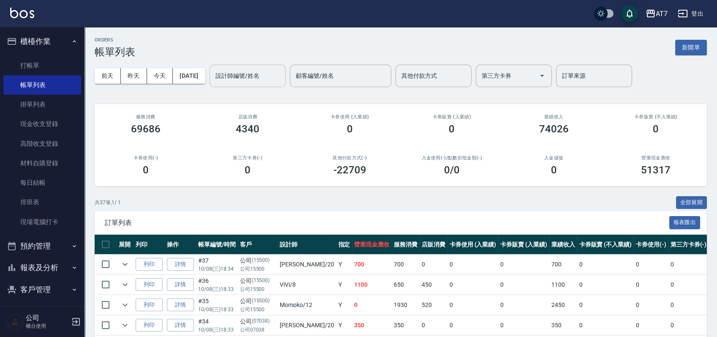
click at [262, 80] on input "設計師編號/姓名" at bounding box center [247, 75] width 68 height 15
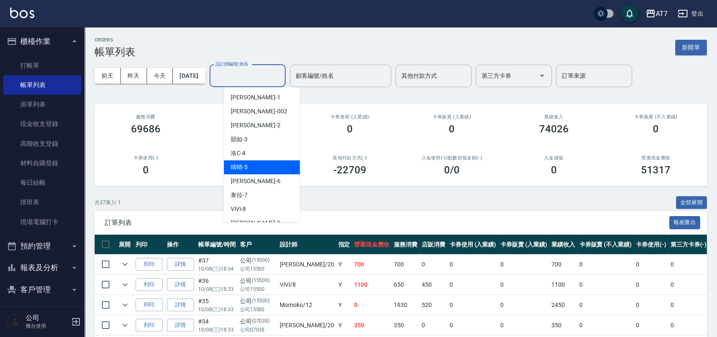
scroll to position [56, 0]
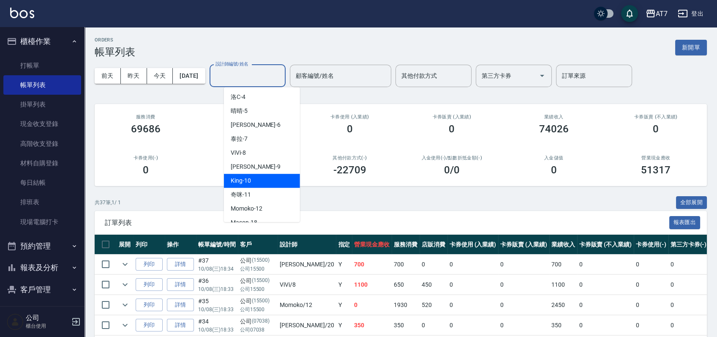
click at [262, 179] on div "King -10" at bounding box center [262, 181] width 76 height 14
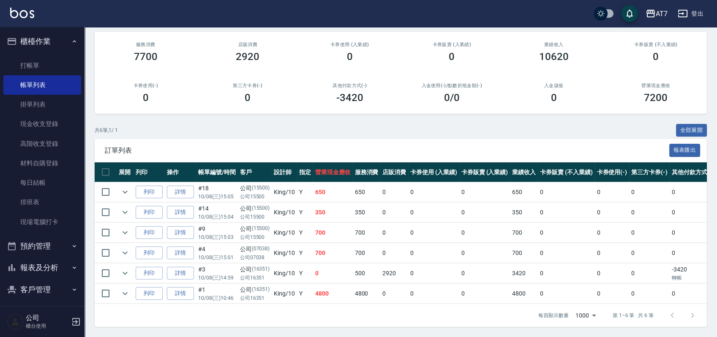
scroll to position [0, 0]
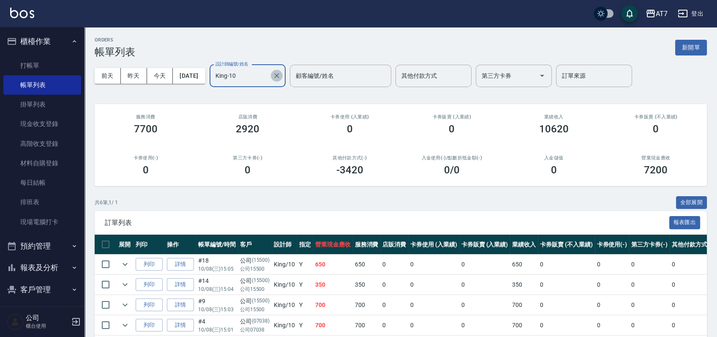
click at [281, 76] on icon "Clear" at bounding box center [276, 75] width 8 height 8
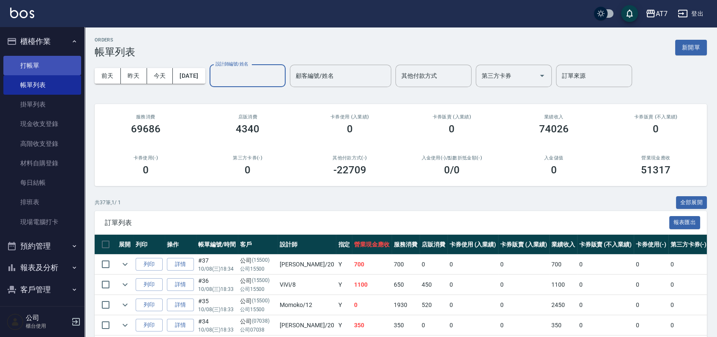
click at [51, 65] on link "打帳單" at bounding box center [42, 65] width 78 height 19
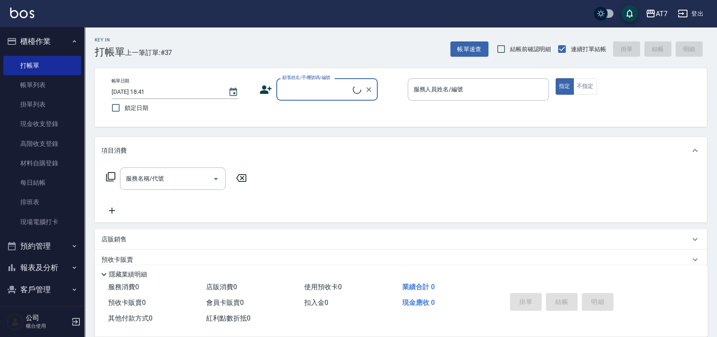
scroll to position [69, 0]
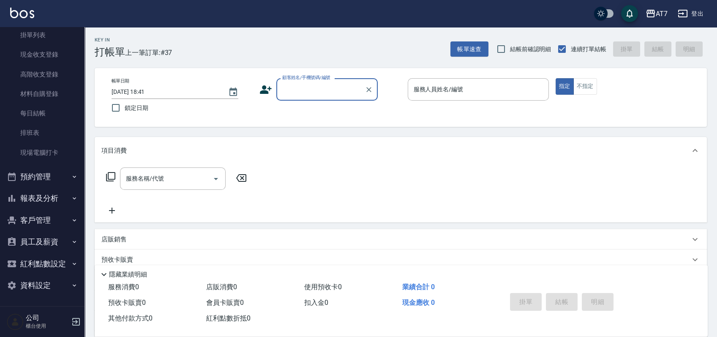
click at [44, 198] on button "報表及分析" at bounding box center [42, 198] width 78 height 22
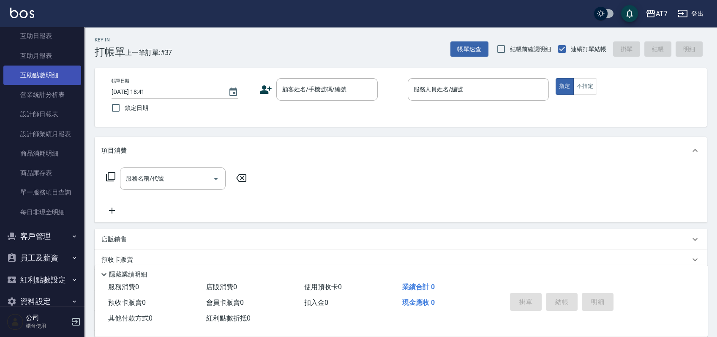
scroll to position [238, 0]
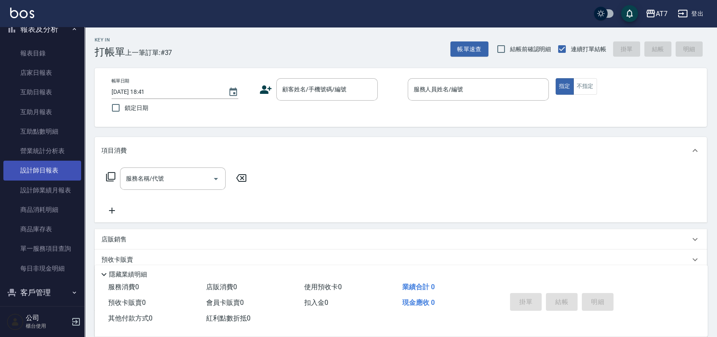
click at [41, 174] on link "設計師日報表" at bounding box center [42, 170] width 78 height 19
